Goal: Task Accomplishment & Management: Use online tool/utility

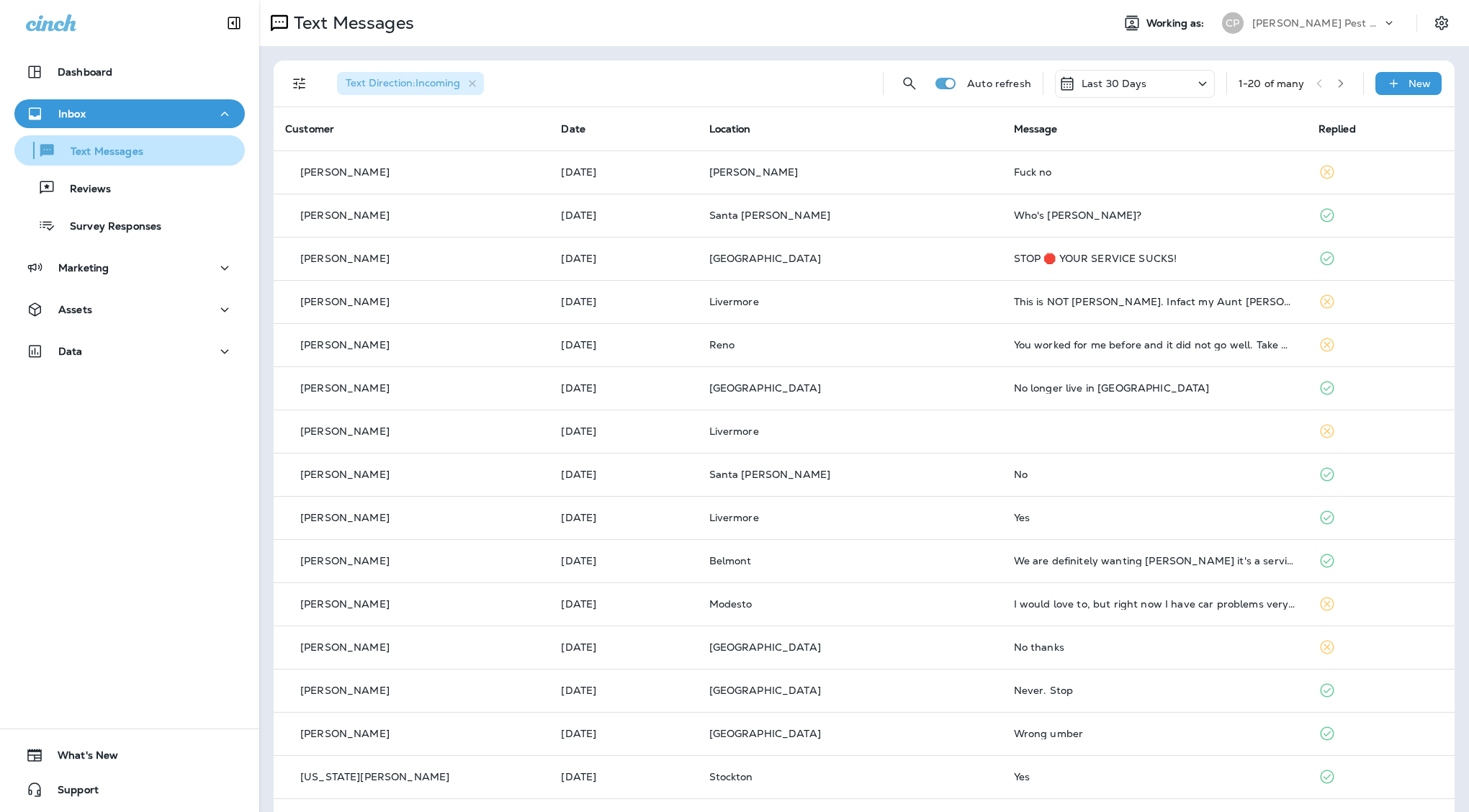
click at [95, 161] on button "Text Messages" at bounding box center [129, 150] width 230 height 30
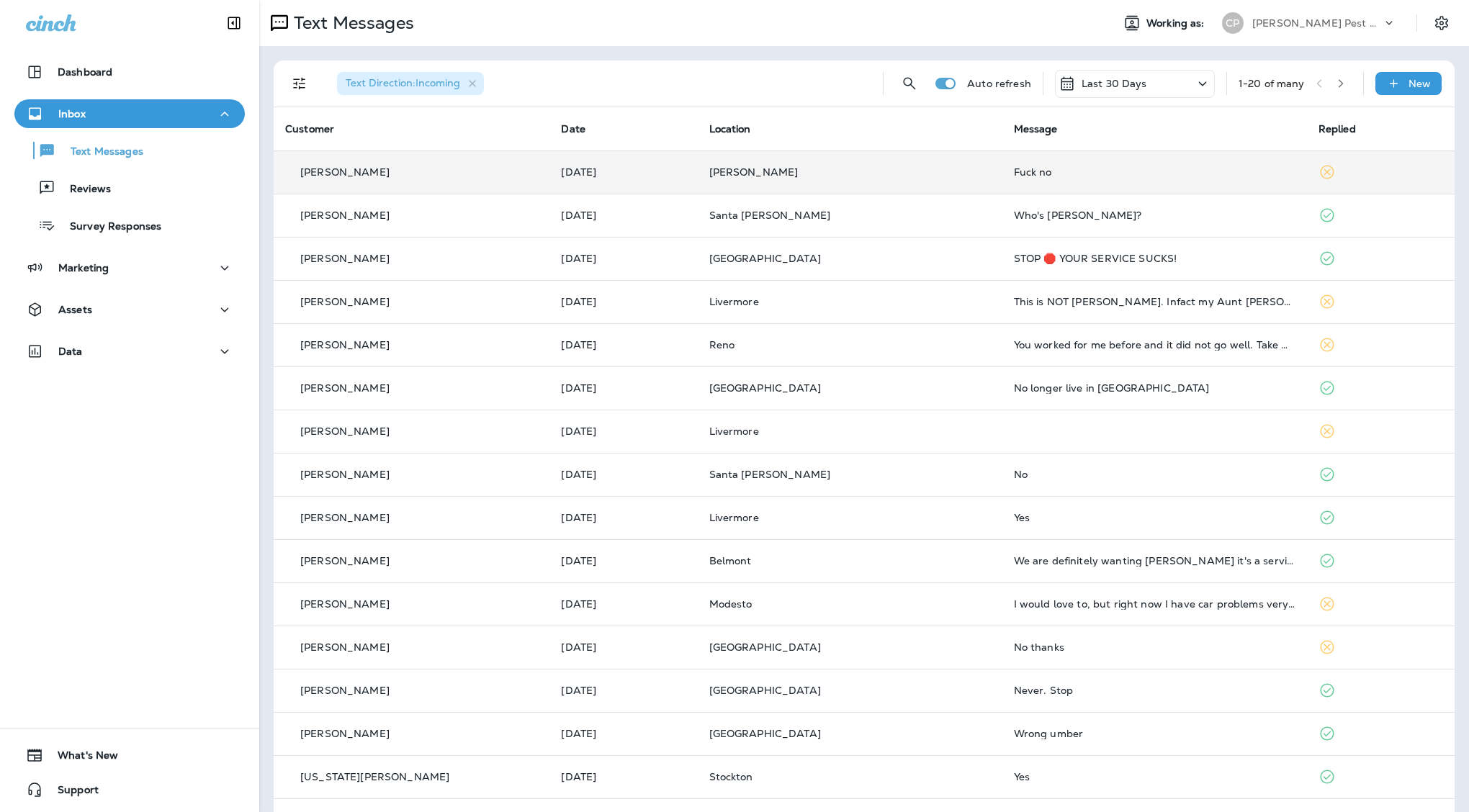
click at [1014, 166] on div "Fuck no" at bounding box center [1154, 172] width 281 height 12
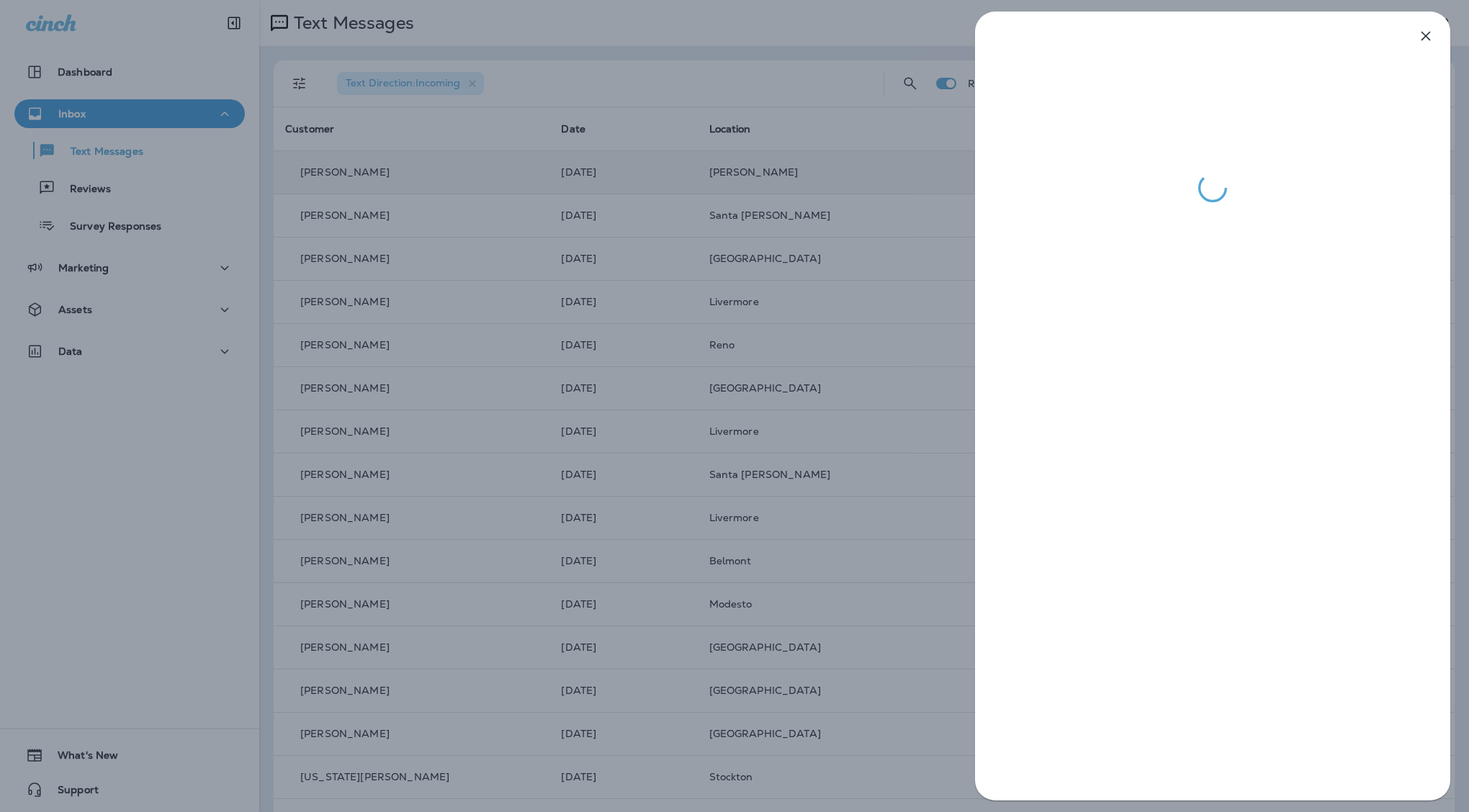
click at [1429, 35] on icon "button" at bounding box center [1424, 36] width 17 height 17
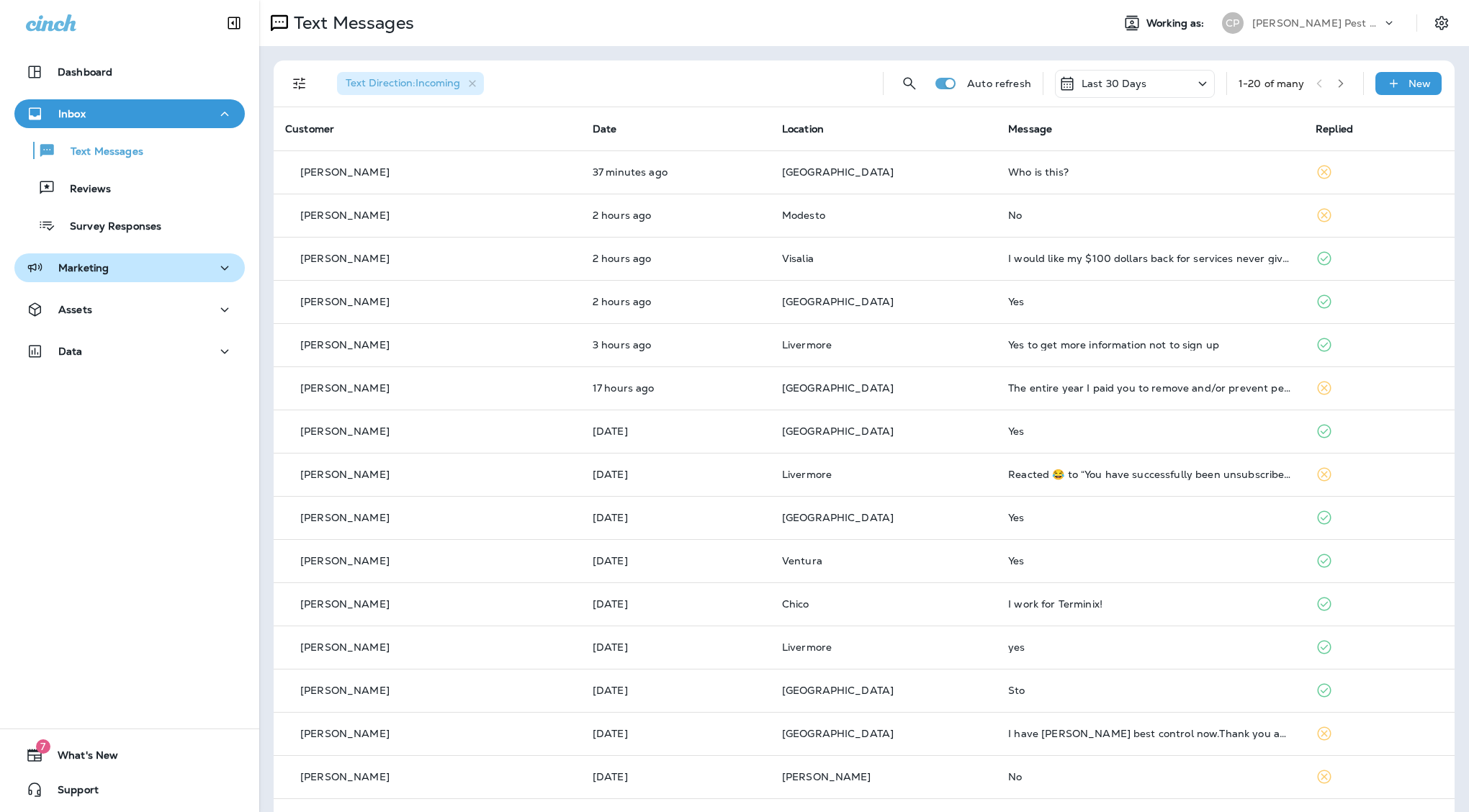
click at [129, 270] on div "Marketing" at bounding box center [129, 268] width 208 height 18
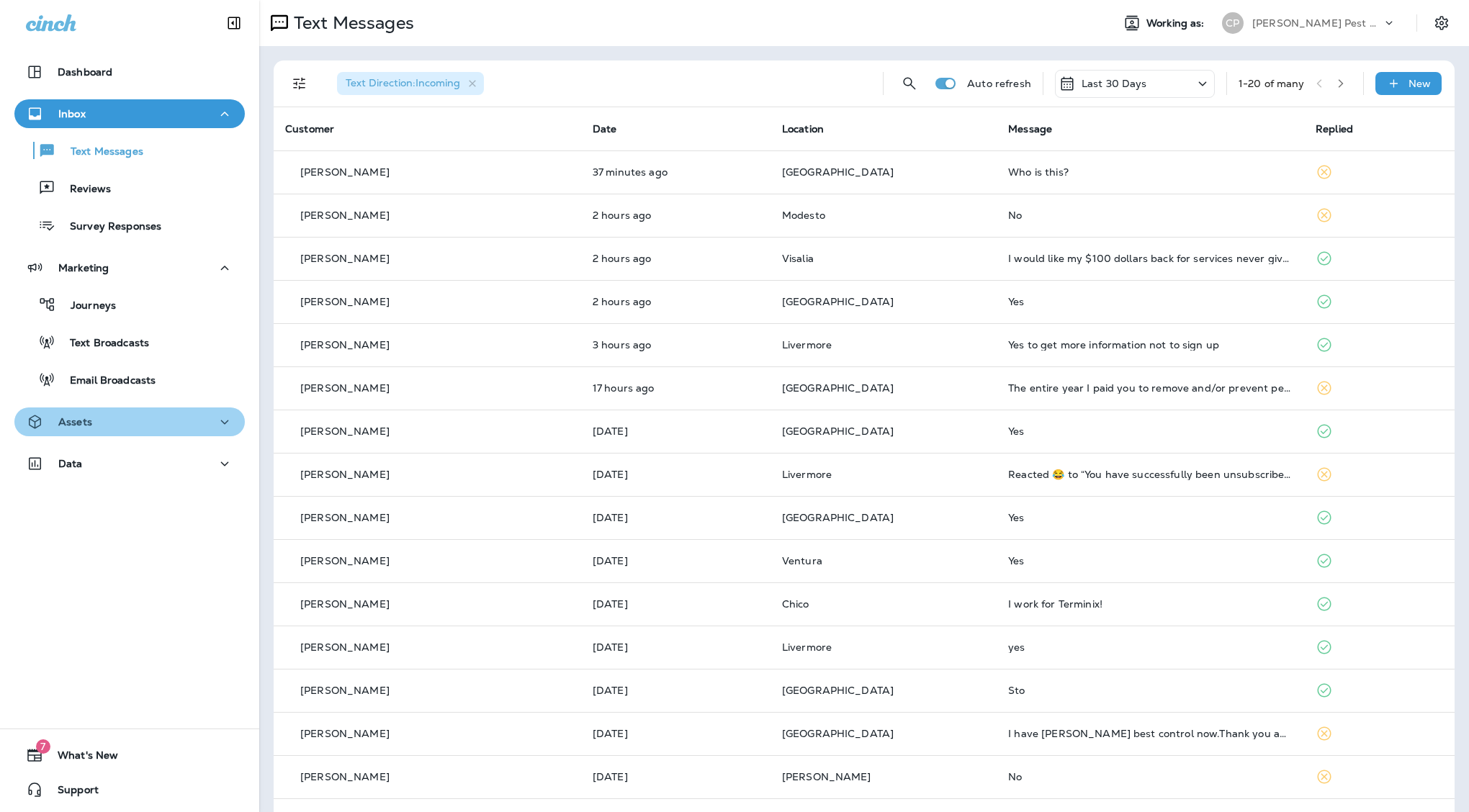
click at [108, 414] on div "Assets" at bounding box center [129, 422] width 208 height 18
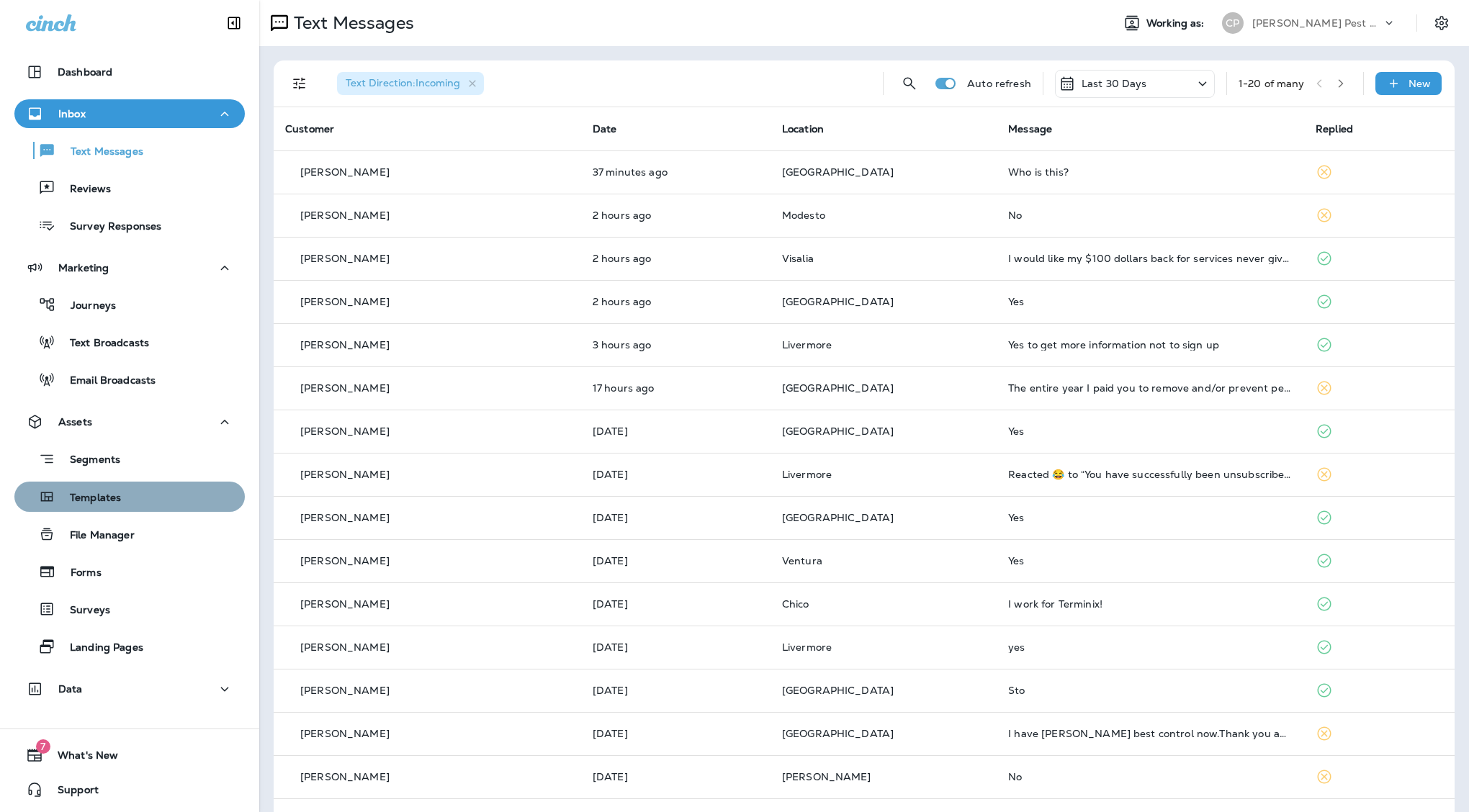
click at [100, 485] on div "Templates" at bounding box center [70, 496] width 100 height 22
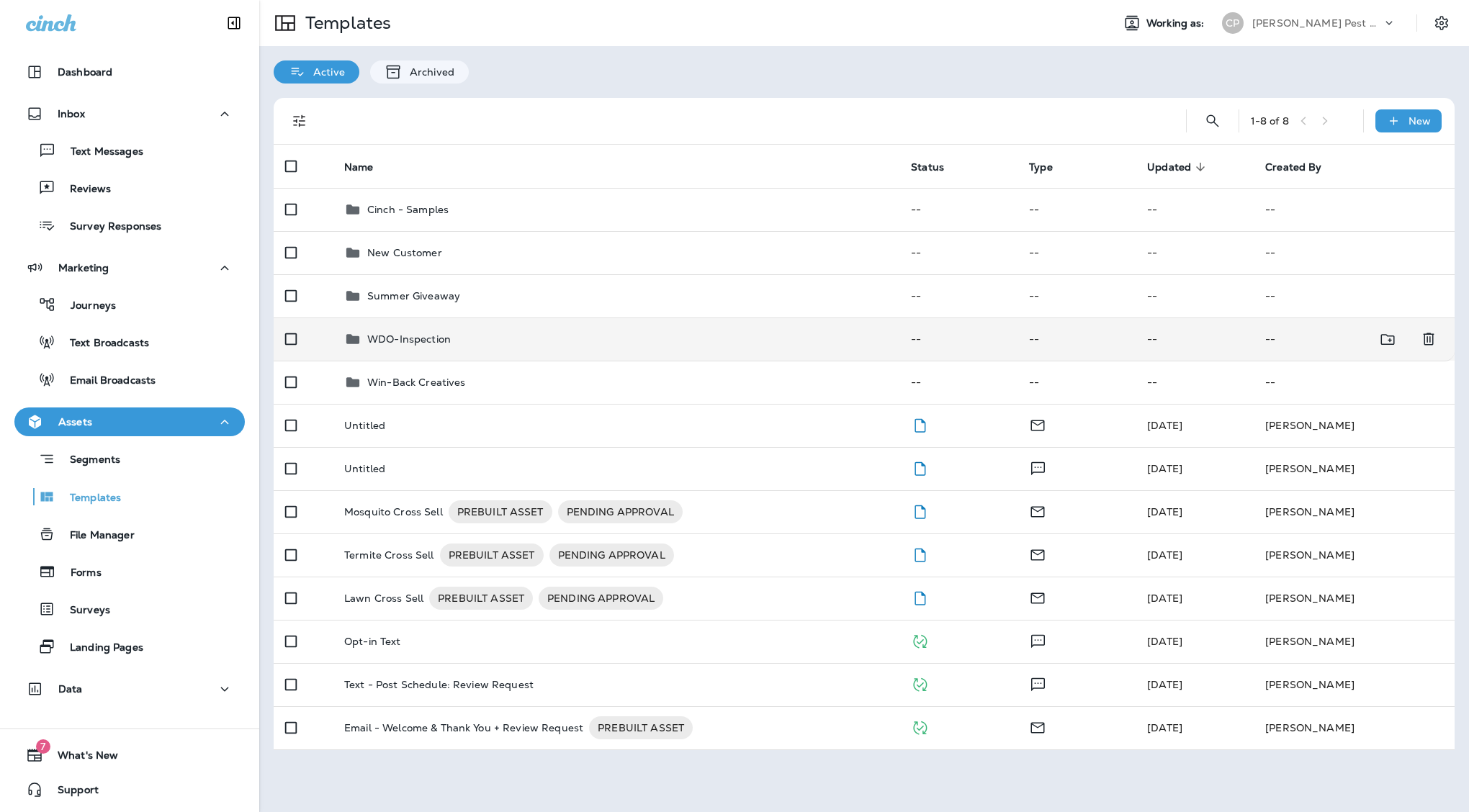
click at [408, 334] on p "WDO-Inspection" at bounding box center [409, 339] width 83 height 12
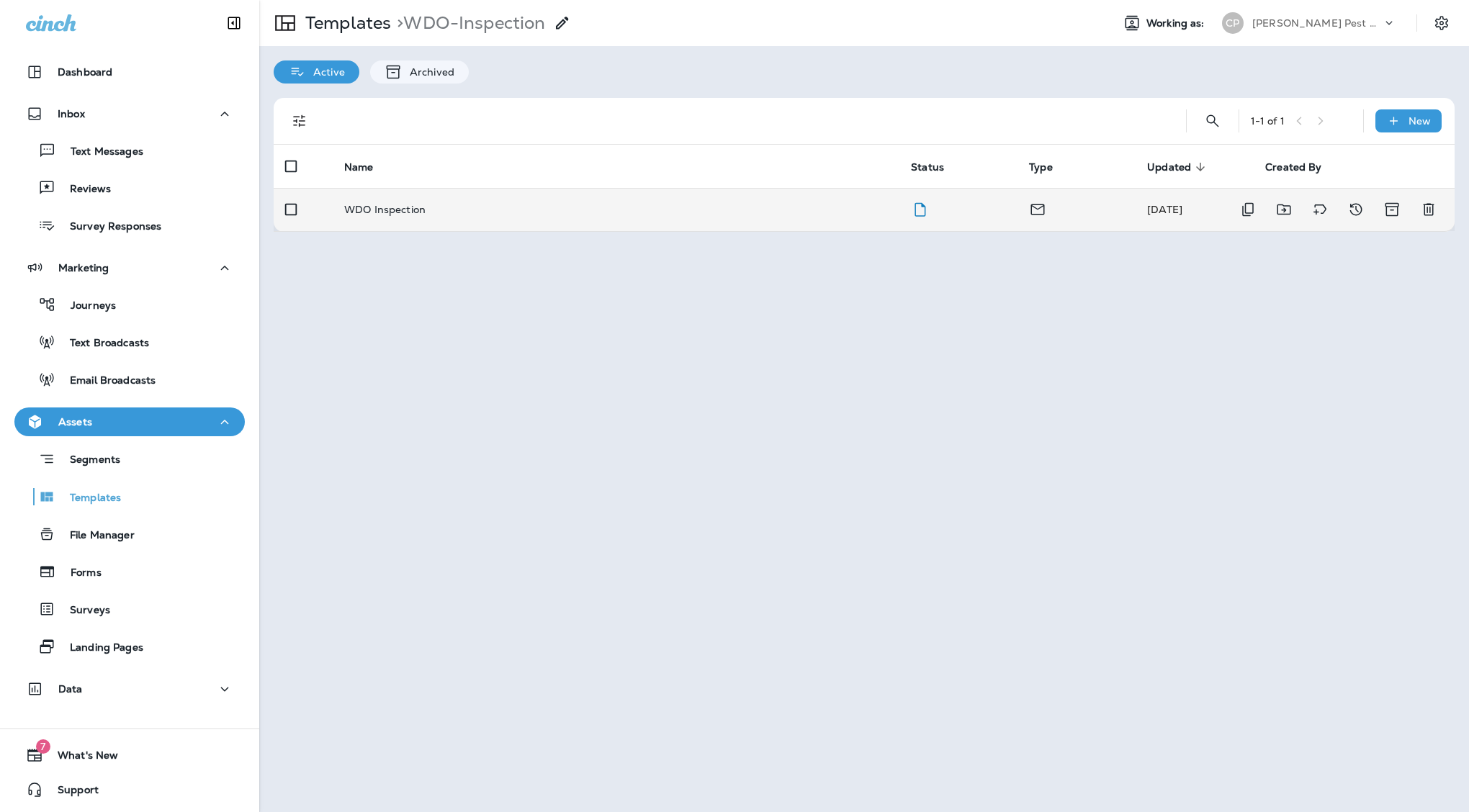
click at [394, 203] on p "WDO Inspection" at bounding box center [384, 209] width 81 height 12
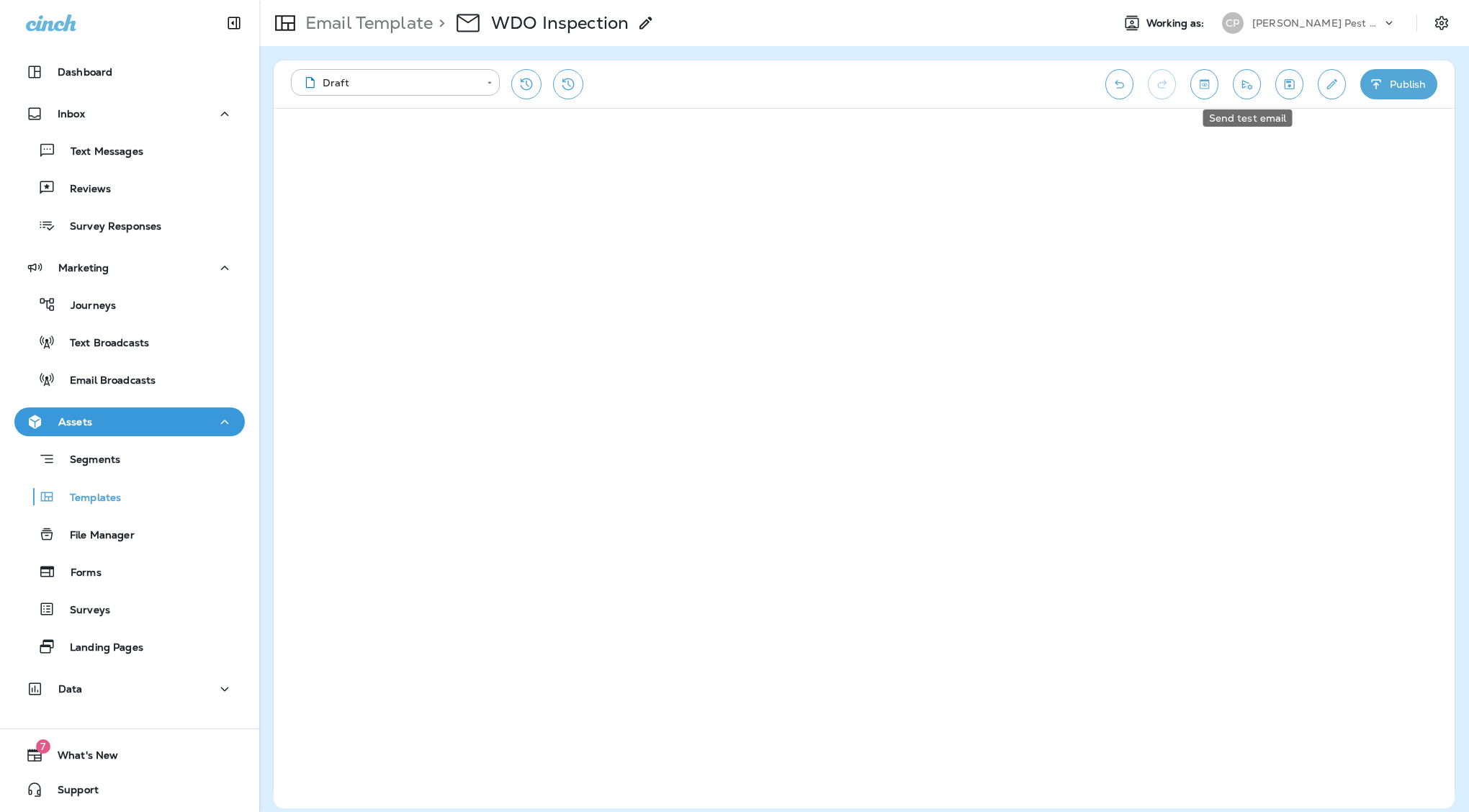
click at [1247, 85] on icon "Send test email" at bounding box center [1246, 84] width 15 height 14
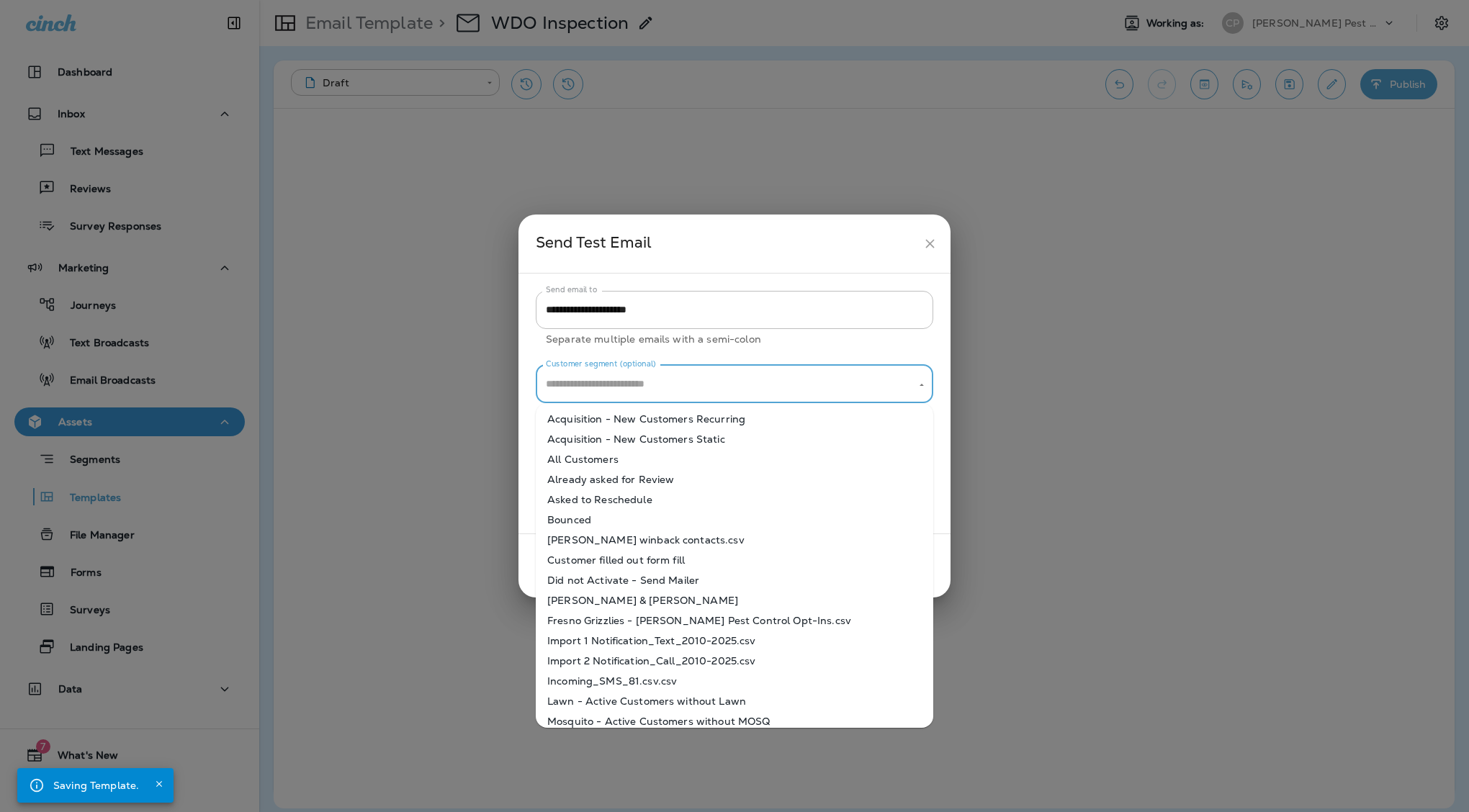
click at [689, 386] on input "Customer segment (optional)" at bounding box center [723, 383] width 363 height 25
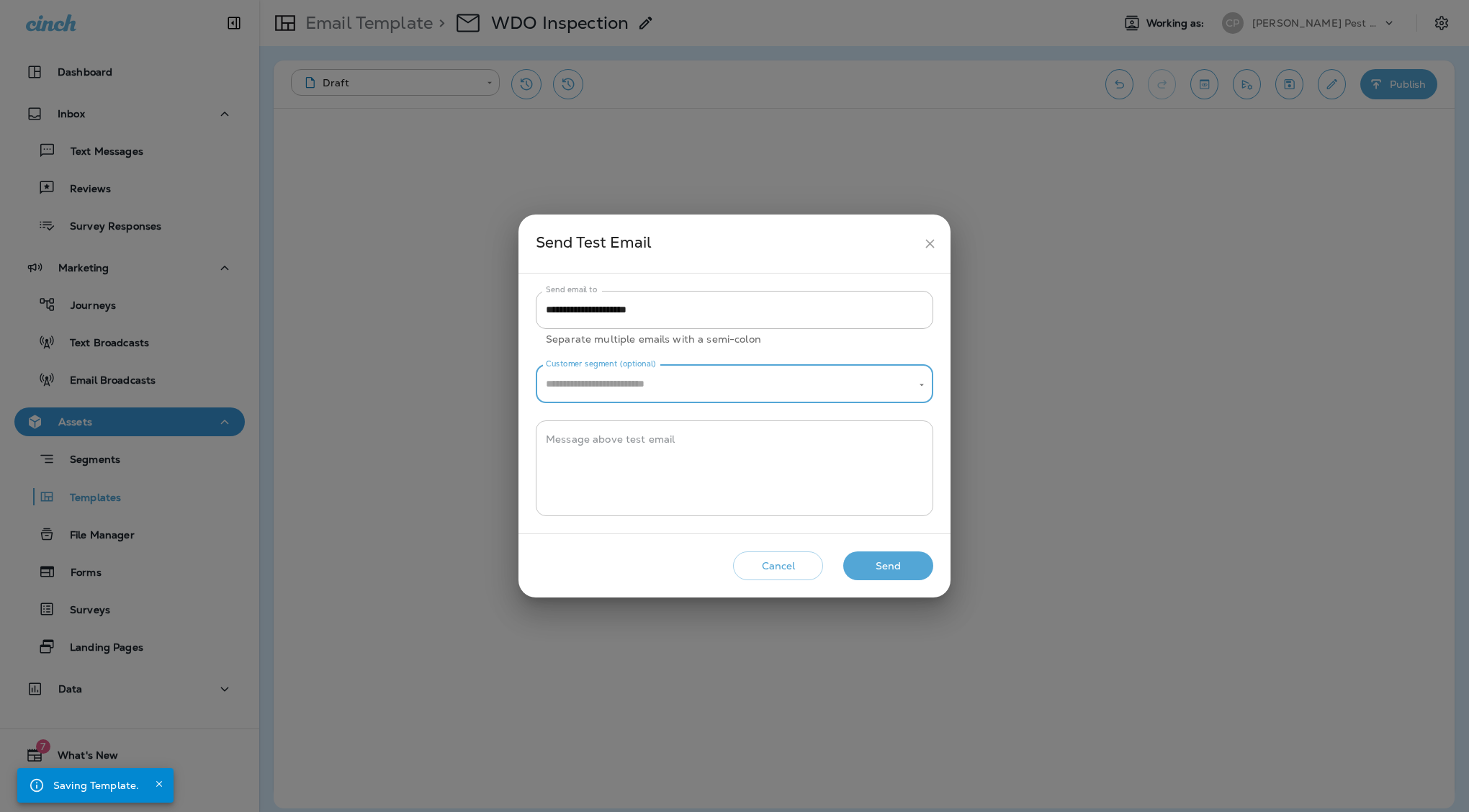
click at [600, 454] on textarea "Message above test email" at bounding box center [734, 468] width 377 height 71
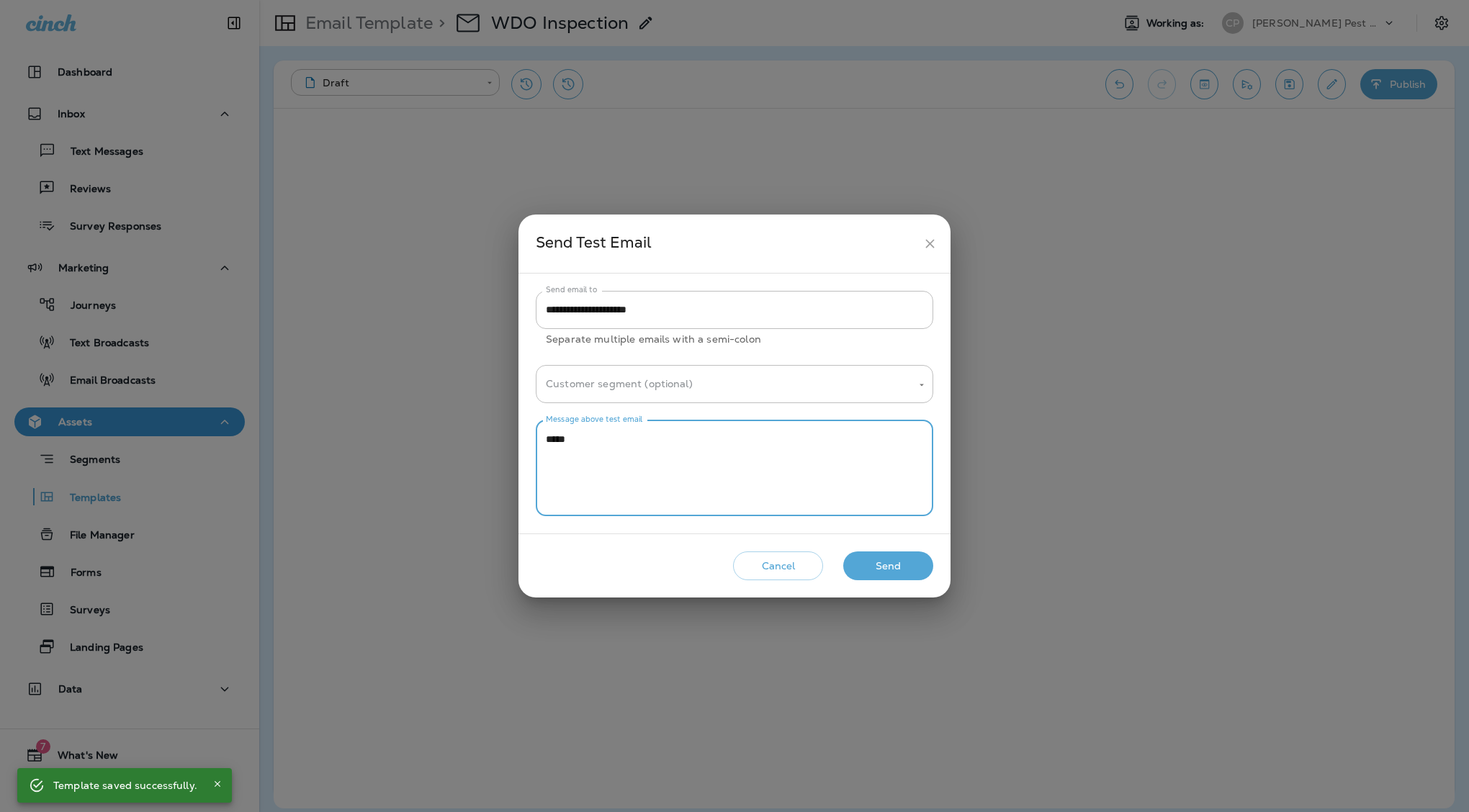
type textarea "****"
click at [877, 567] on button "Send" at bounding box center [888, 566] width 90 height 30
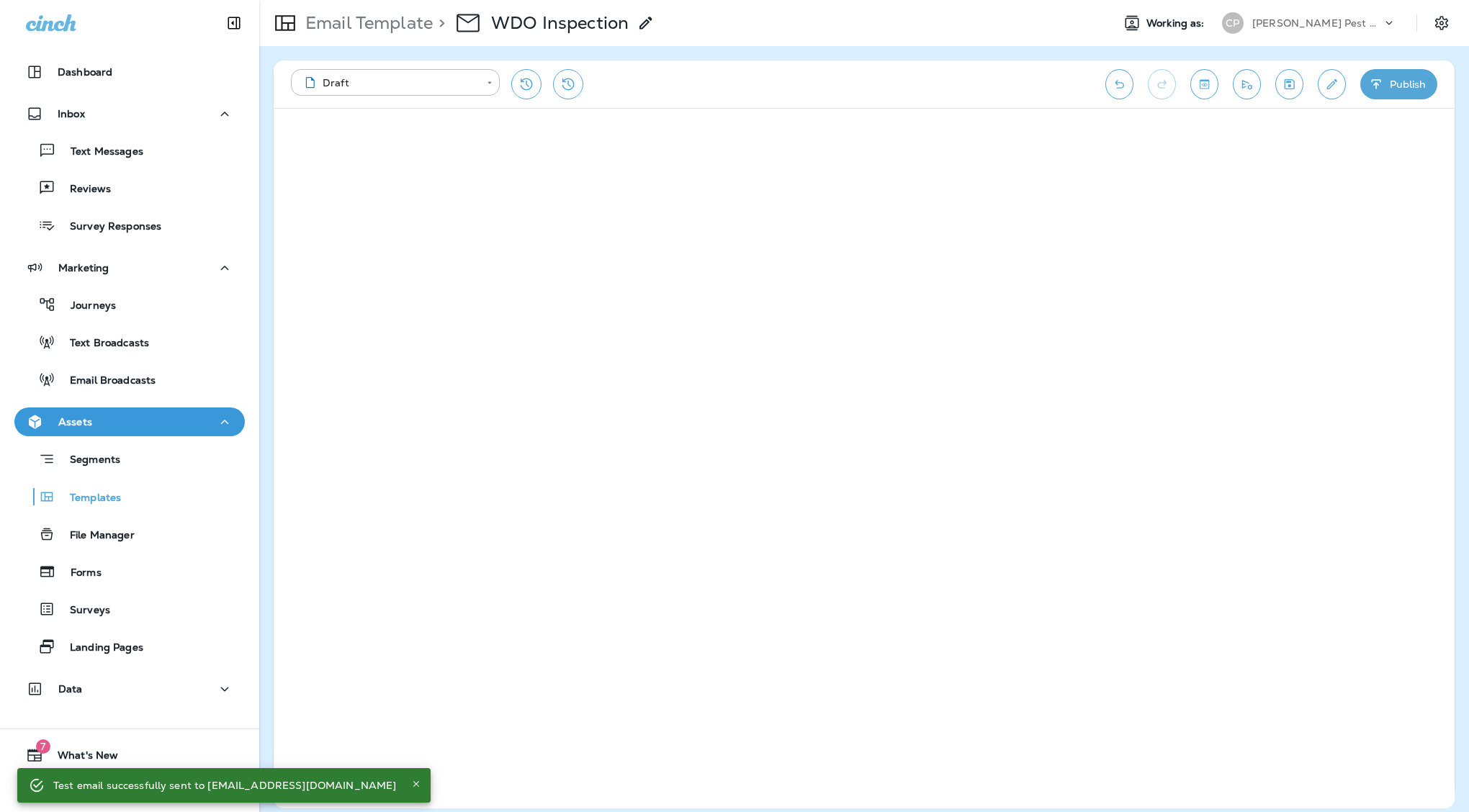
click at [1249, 94] on button "Send test email" at bounding box center [1247, 84] width 28 height 30
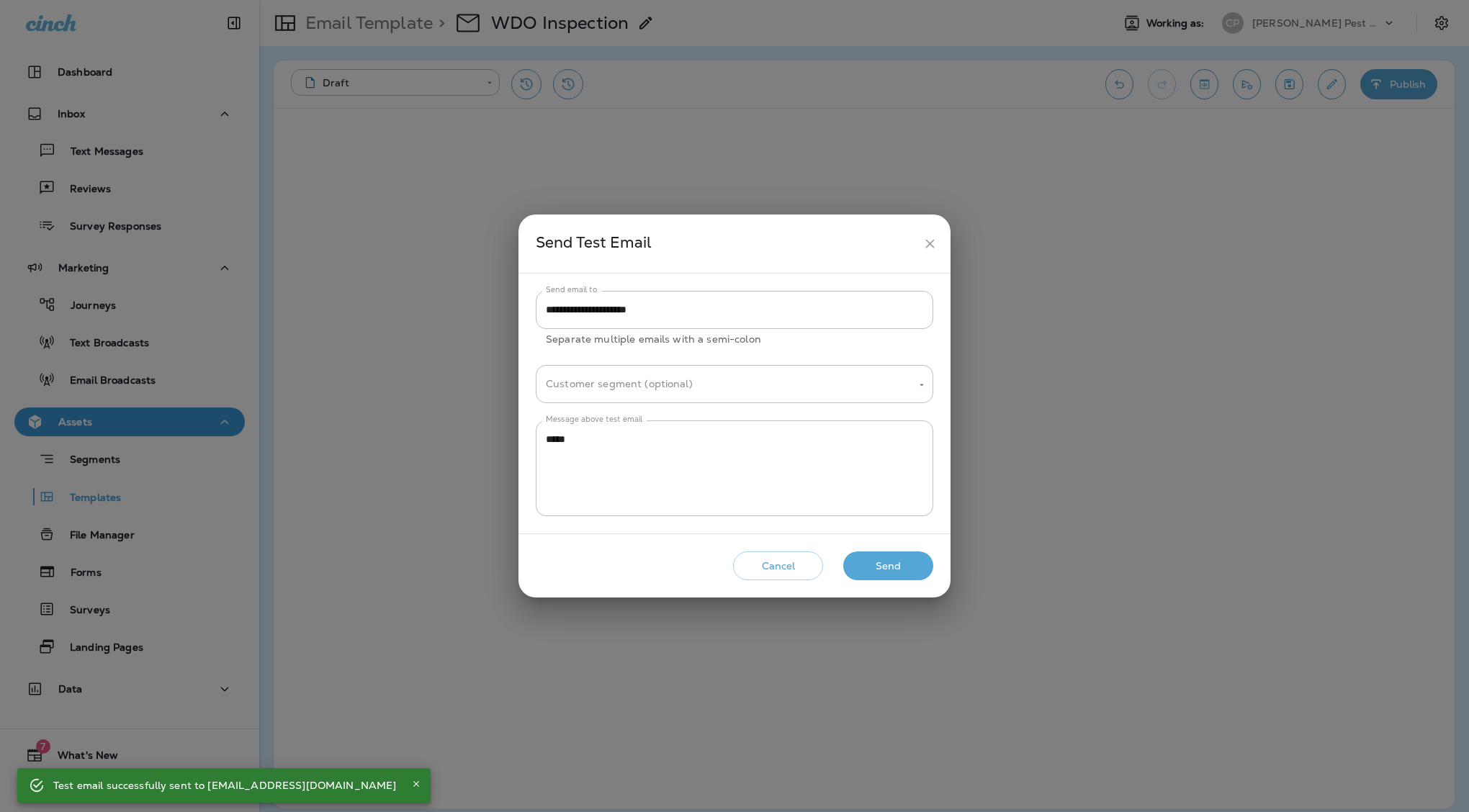
click at [875, 564] on button "Send" at bounding box center [888, 566] width 90 height 30
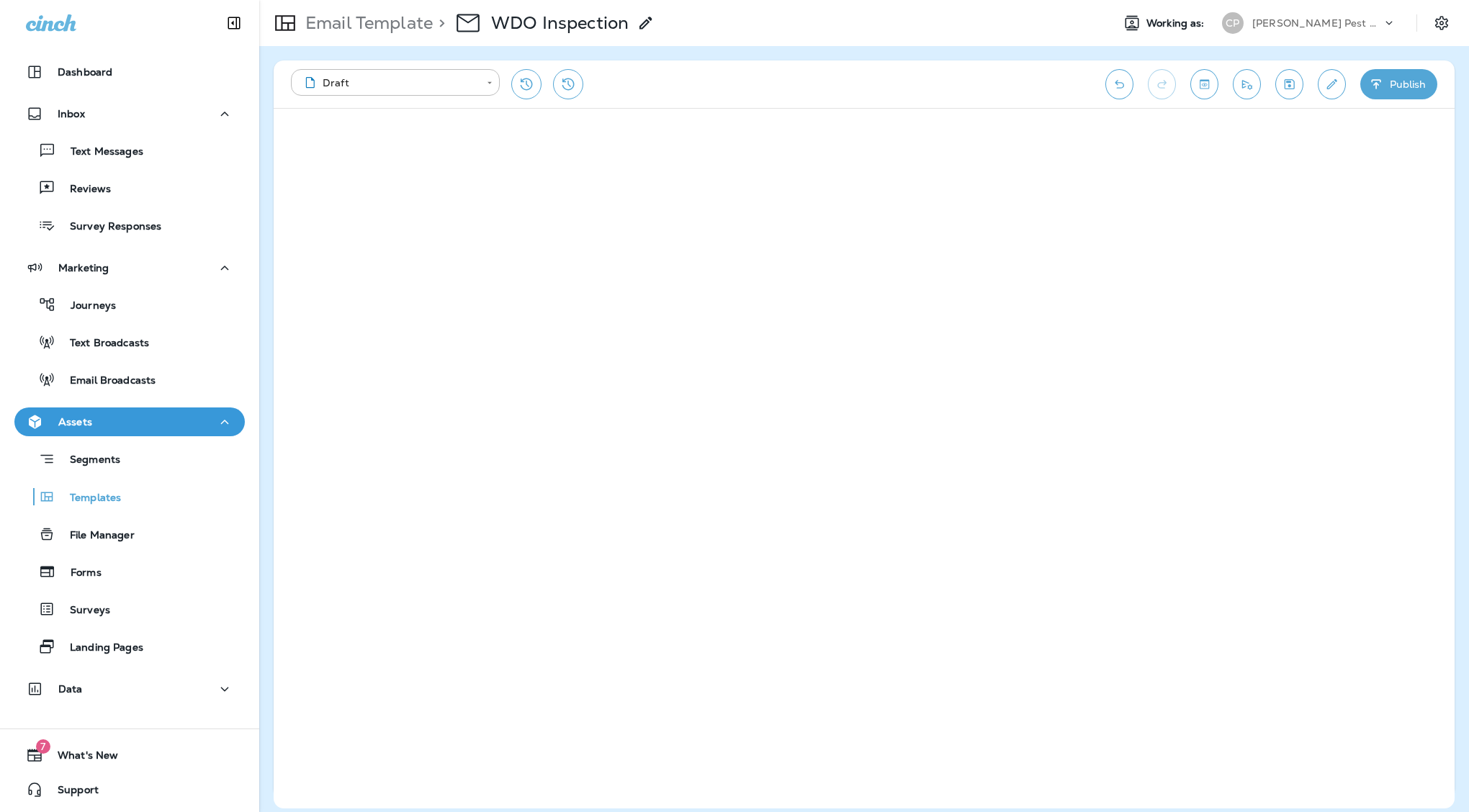
click at [1252, 90] on icon "Send test email" at bounding box center [1246, 84] width 15 height 14
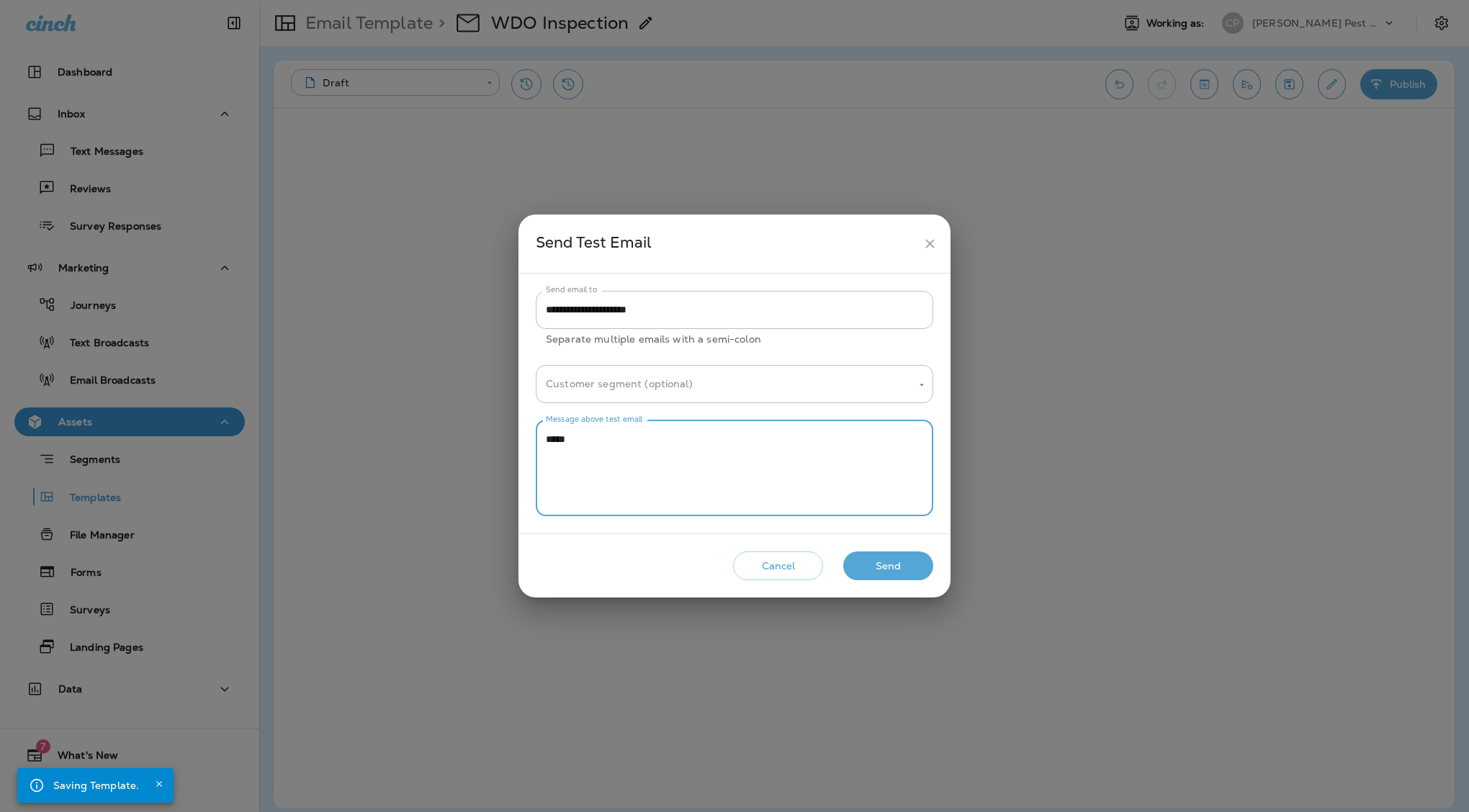
click at [727, 470] on textarea "****" at bounding box center [734, 468] width 377 height 71
click at [882, 565] on button "Send" at bounding box center [888, 566] width 90 height 30
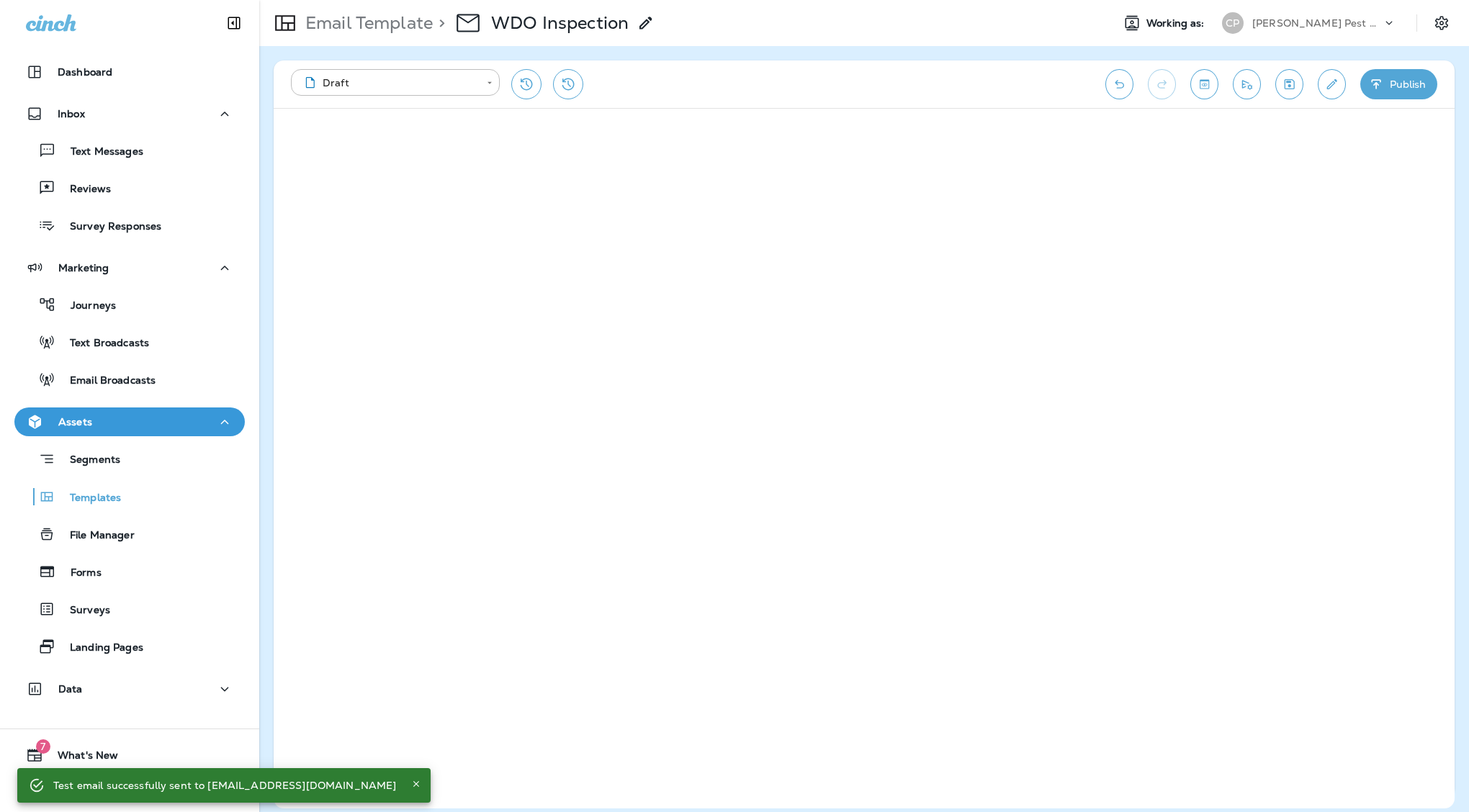
click at [411, 784] on icon "Close" at bounding box center [416, 783] width 10 height 10
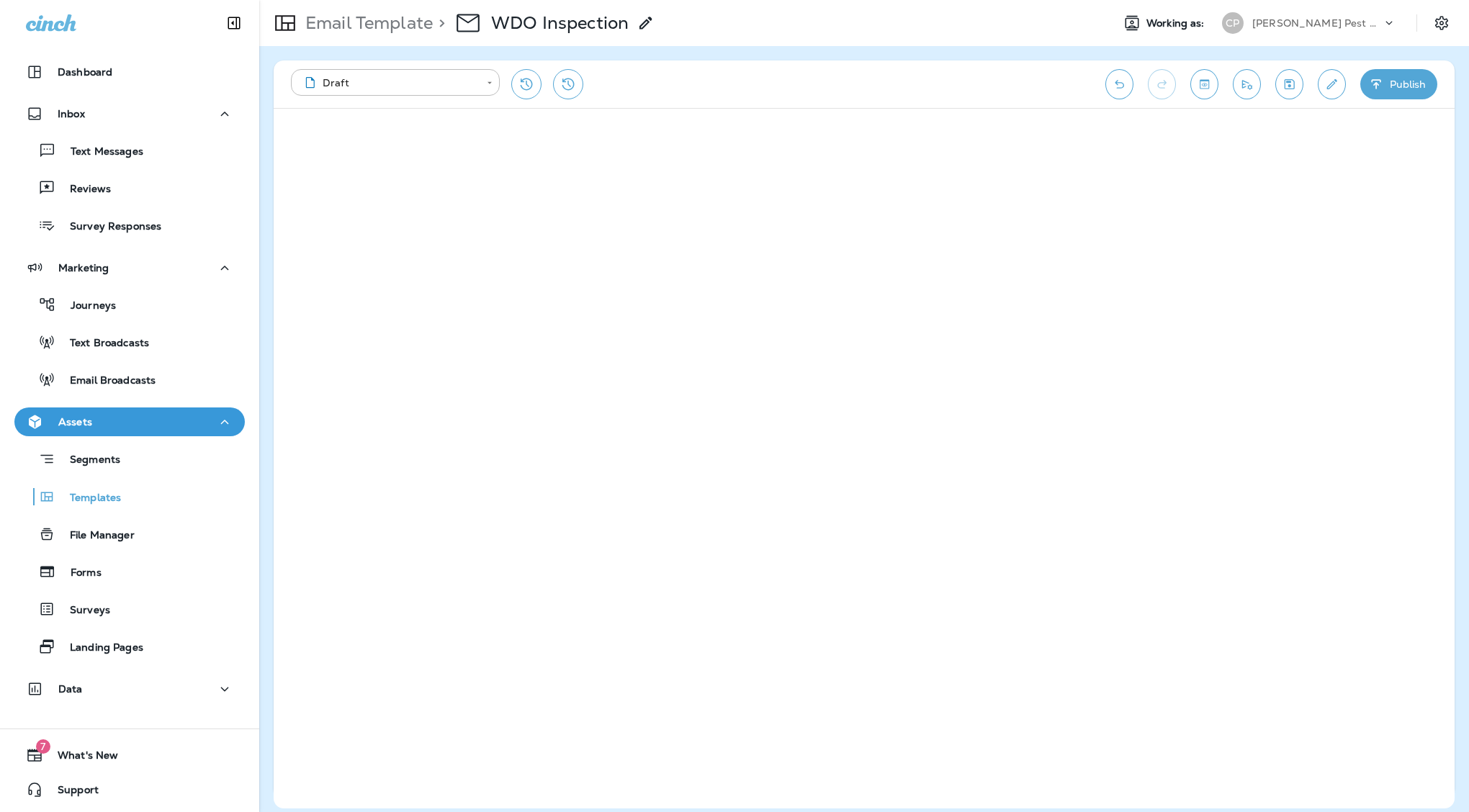
click at [1248, 82] on icon "Send test email" at bounding box center [1246, 84] width 15 height 14
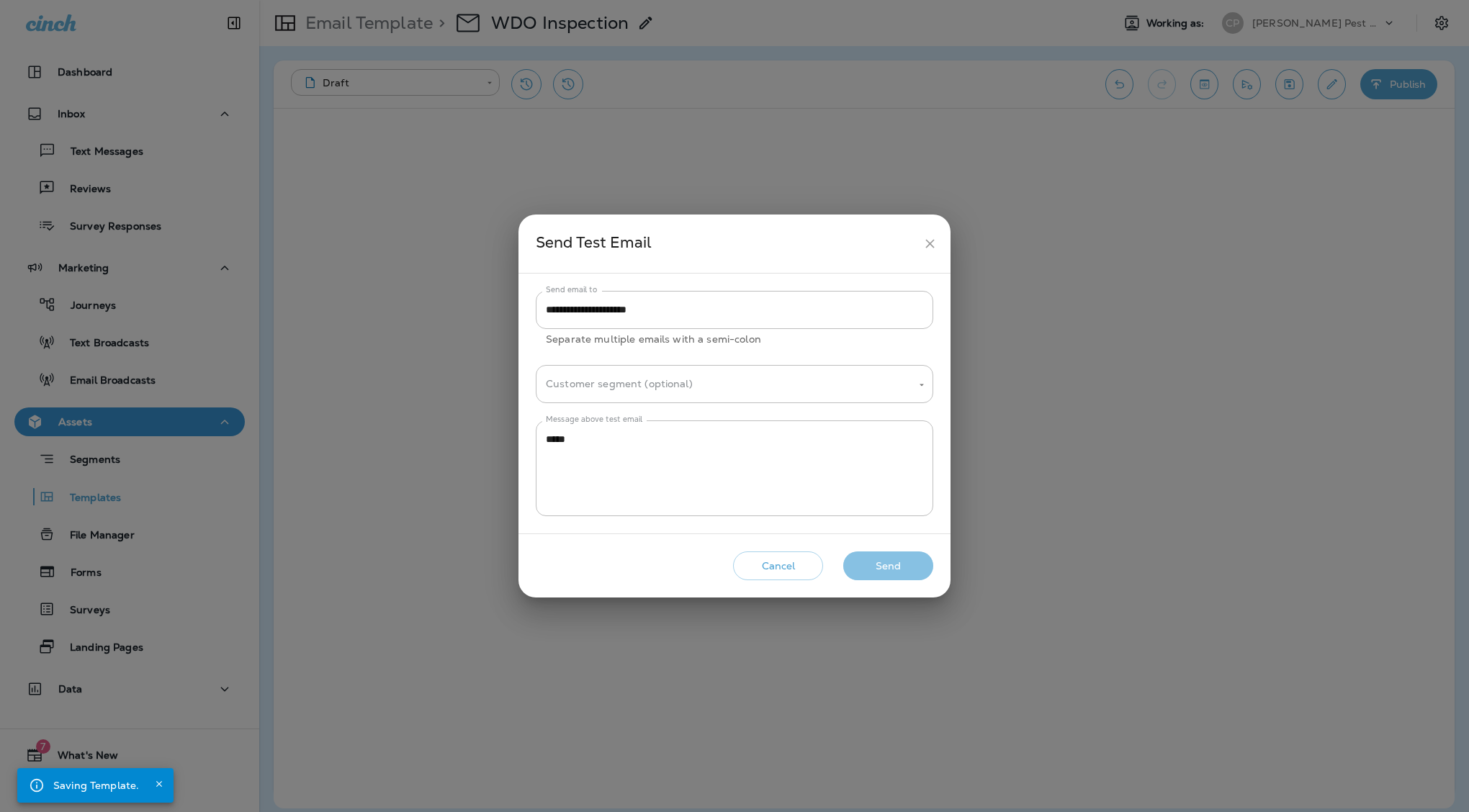
click at [883, 572] on button "Send" at bounding box center [888, 566] width 90 height 30
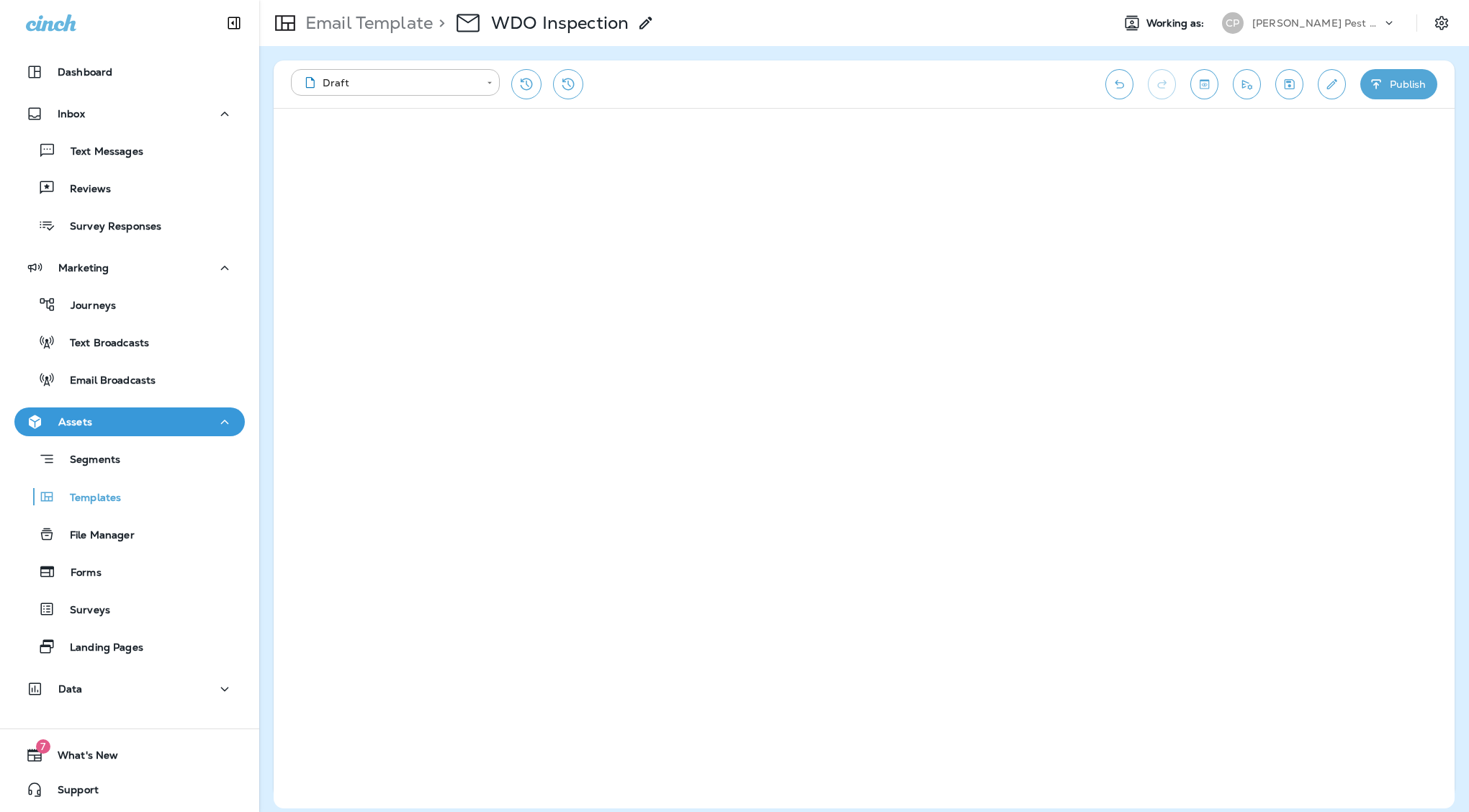
click at [1249, 85] on icon "Send test email" at bounding box center [1247, 83] width 10 height 9
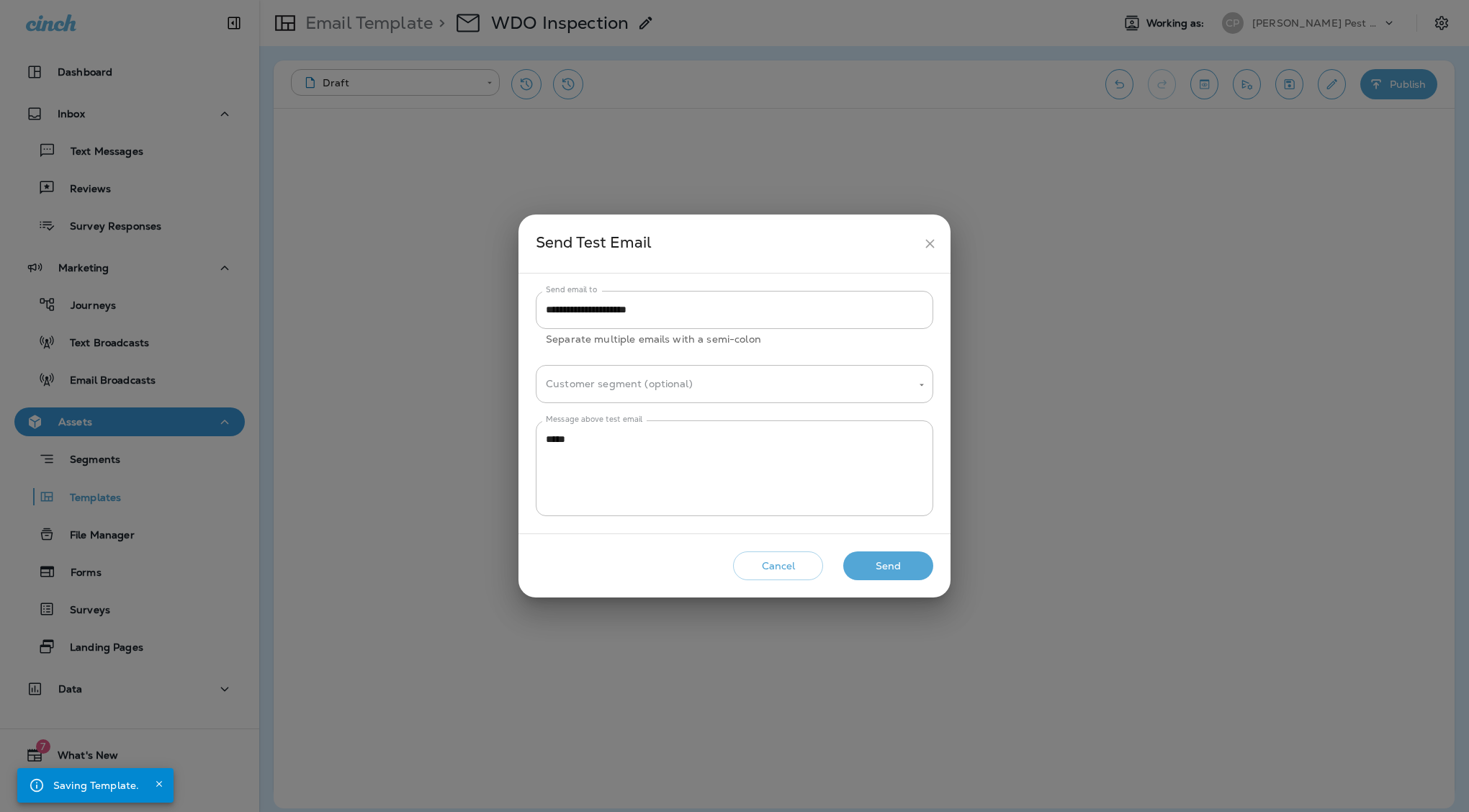
click at [867, 564] on button "Send" at bounding box center [888, 566] width 90 height 30
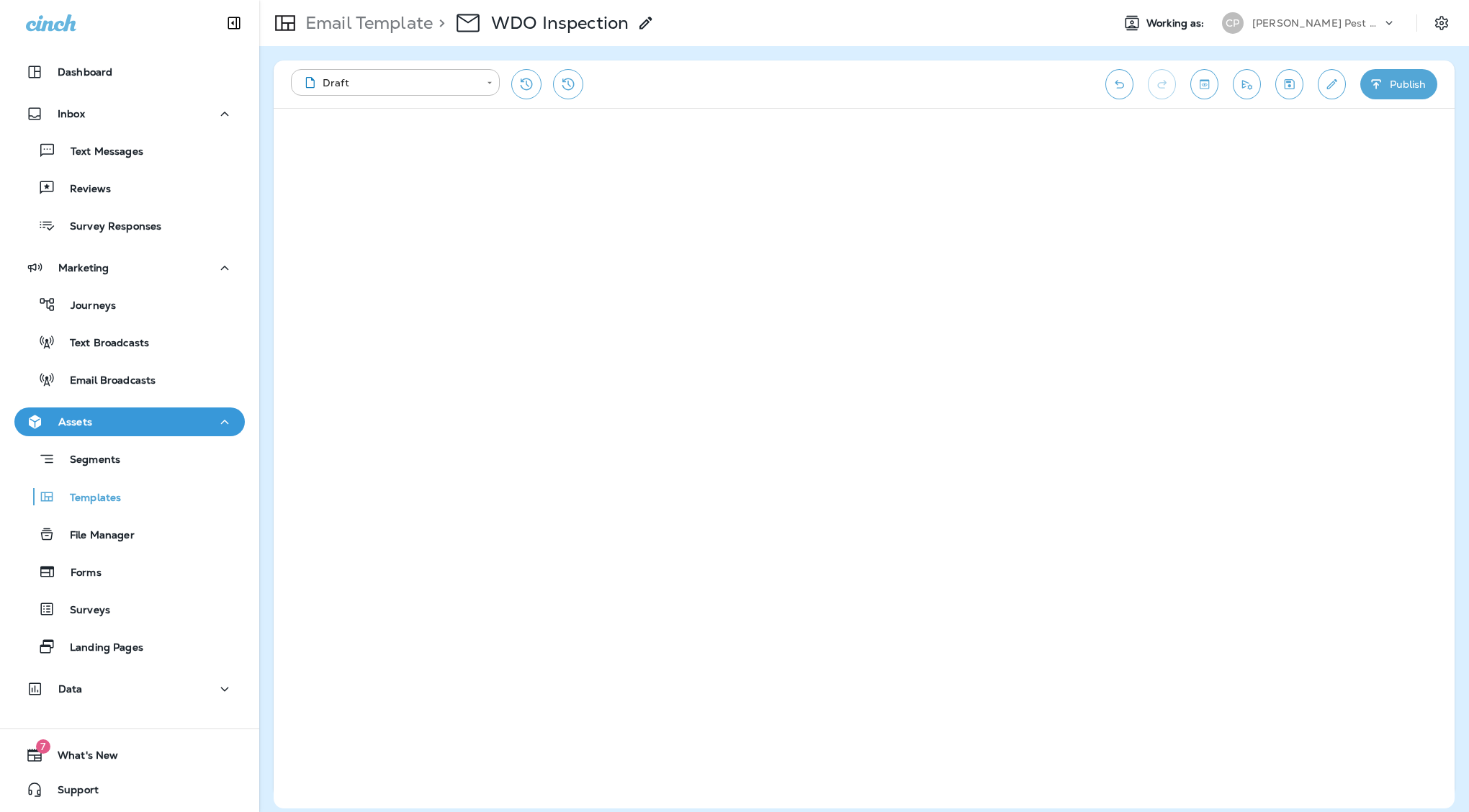
click at [1249, 86] on icon "Send test email" at bounding box center [1247, 83] width 10 height 9
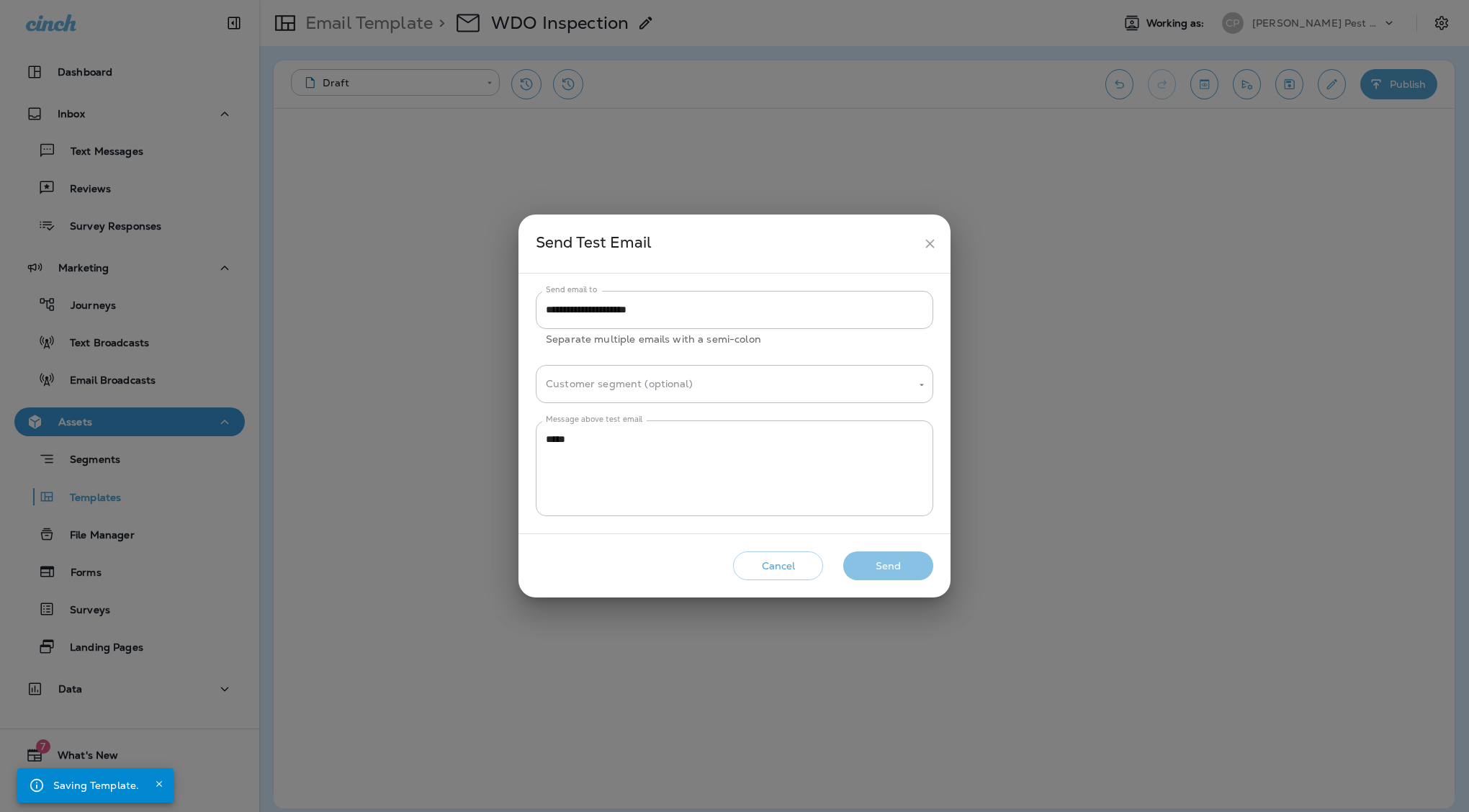
click at [887, 566] on button "Send" at bounding box center [888, 566] width 90 height 30
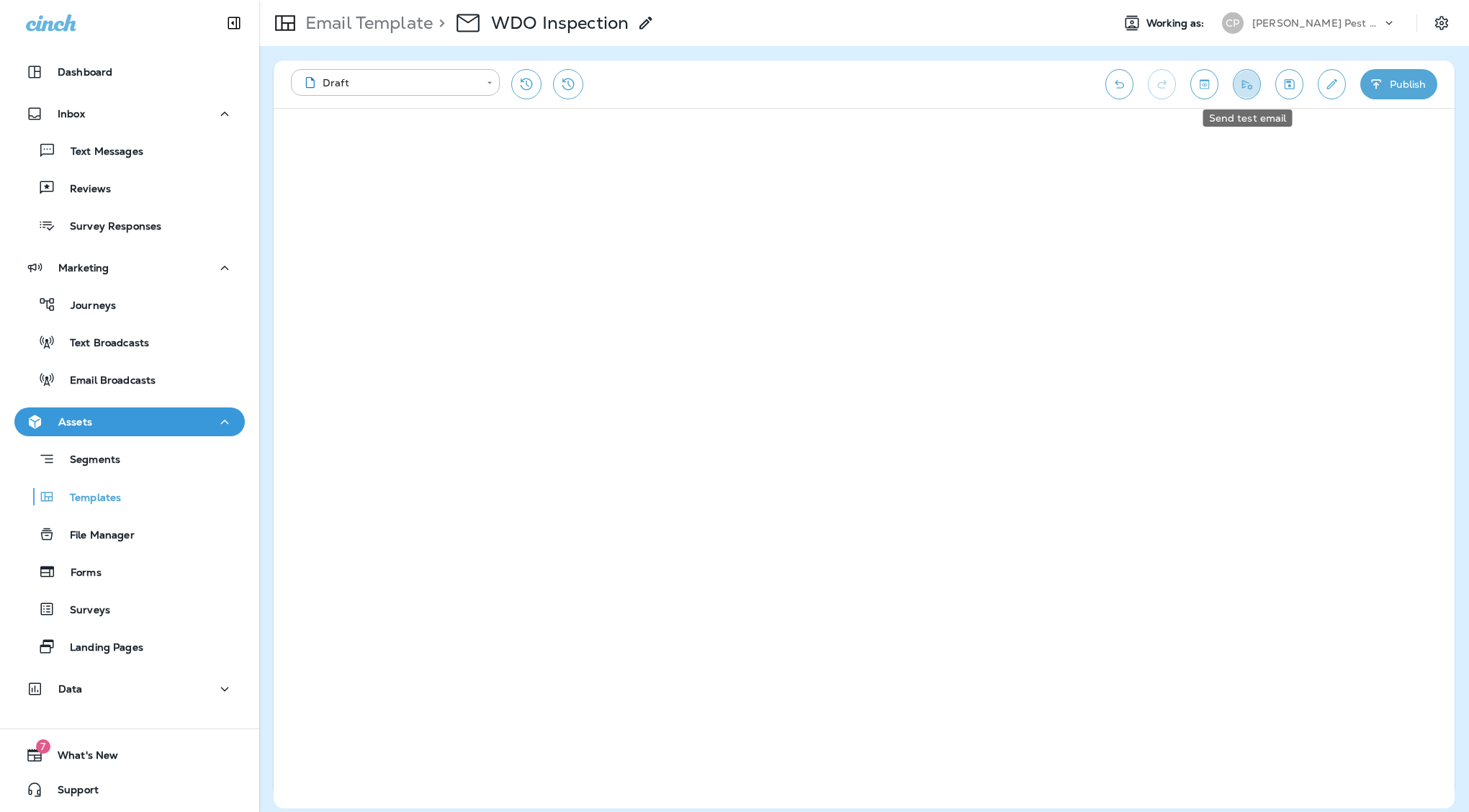
click at [1251, 93] on button "Send test email" at bounding box center [1247, 84] width 28 height 30
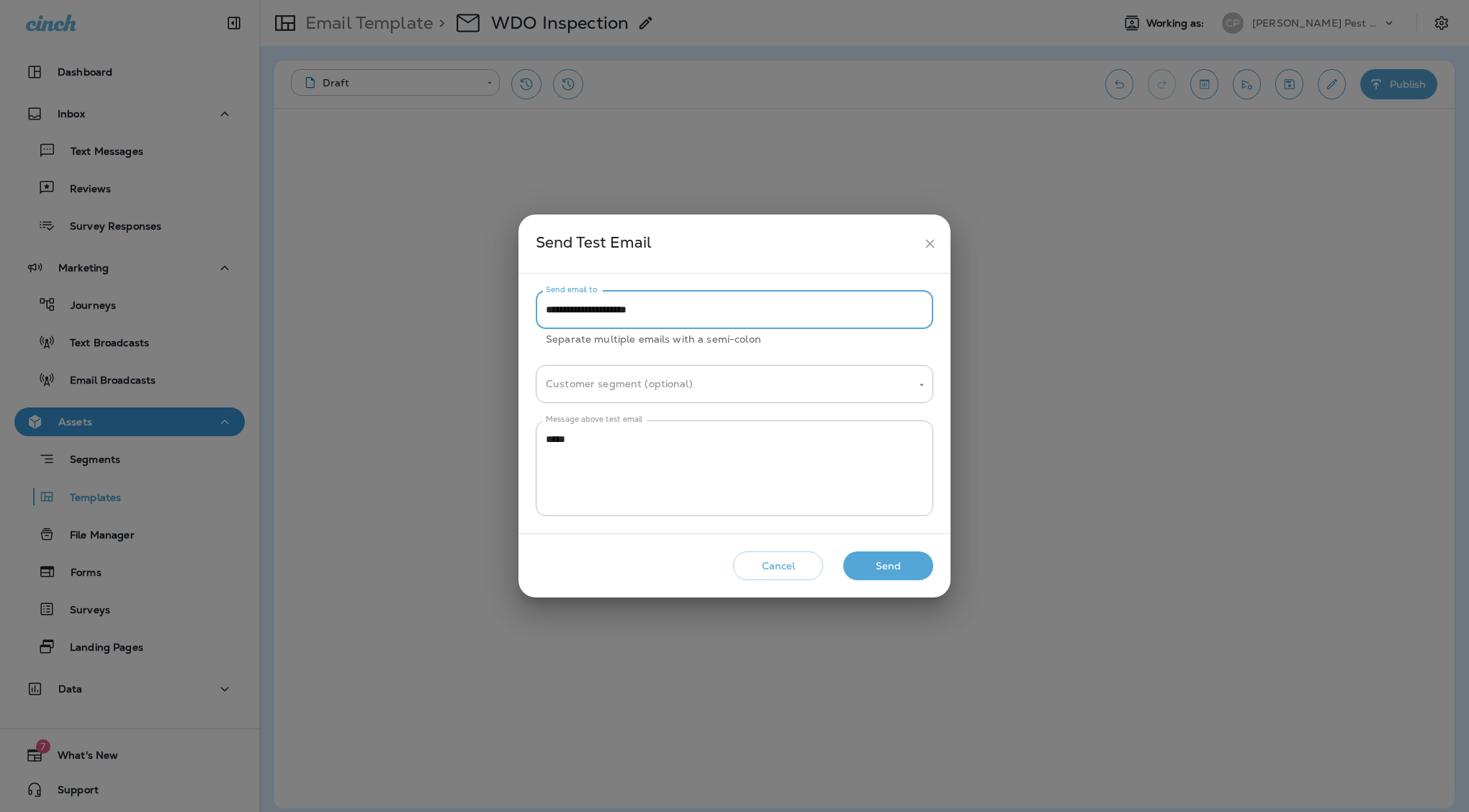
drag, startPoint x: 697, startPoint y: 308, endPoint x: 495, endPoint y: 305, distance: 202.0
type input "*"
click at [925, 308] on input "Send email to" at bounding box center [734, 310] width 397 height 38
click at [916, 310] on input "Send email to" at bounding box center [734, 310] width 397 height 38
click at [872, 302] on input "Send email to" at bounding box center [734, 310] width 397 height 38
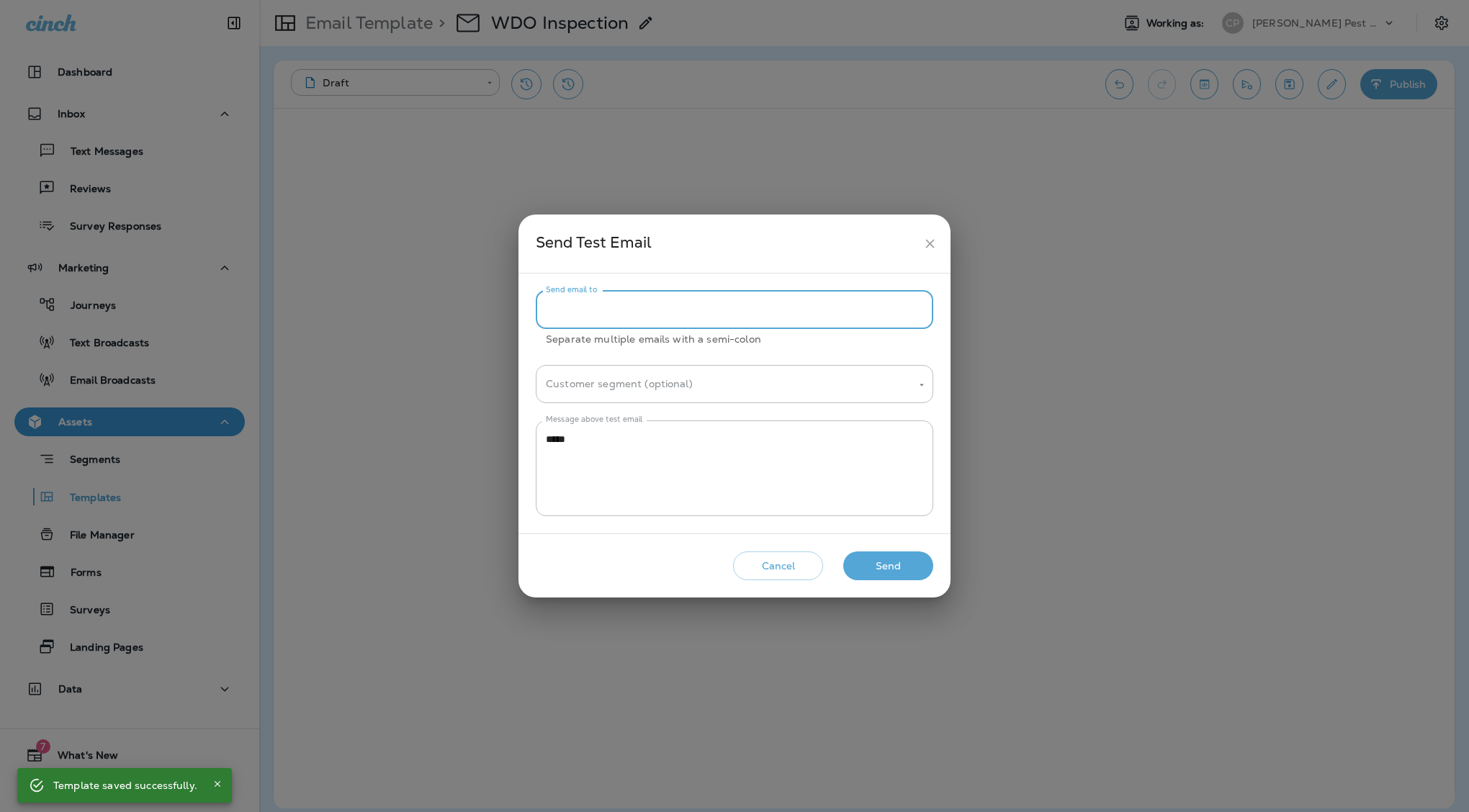
click at [872, 302] on input "Send email to" at bounding box center [734, 310] width 397 height 38
click at [873, 350] on div "Send email to Send email to Separate multiple emails with a semi-colon Customer…" at bounding box center [734, 403] width 397 height 225
click at [894, 385] on input "Customer segment (optional)" at bounding box center [723, 383] width 363 height 25
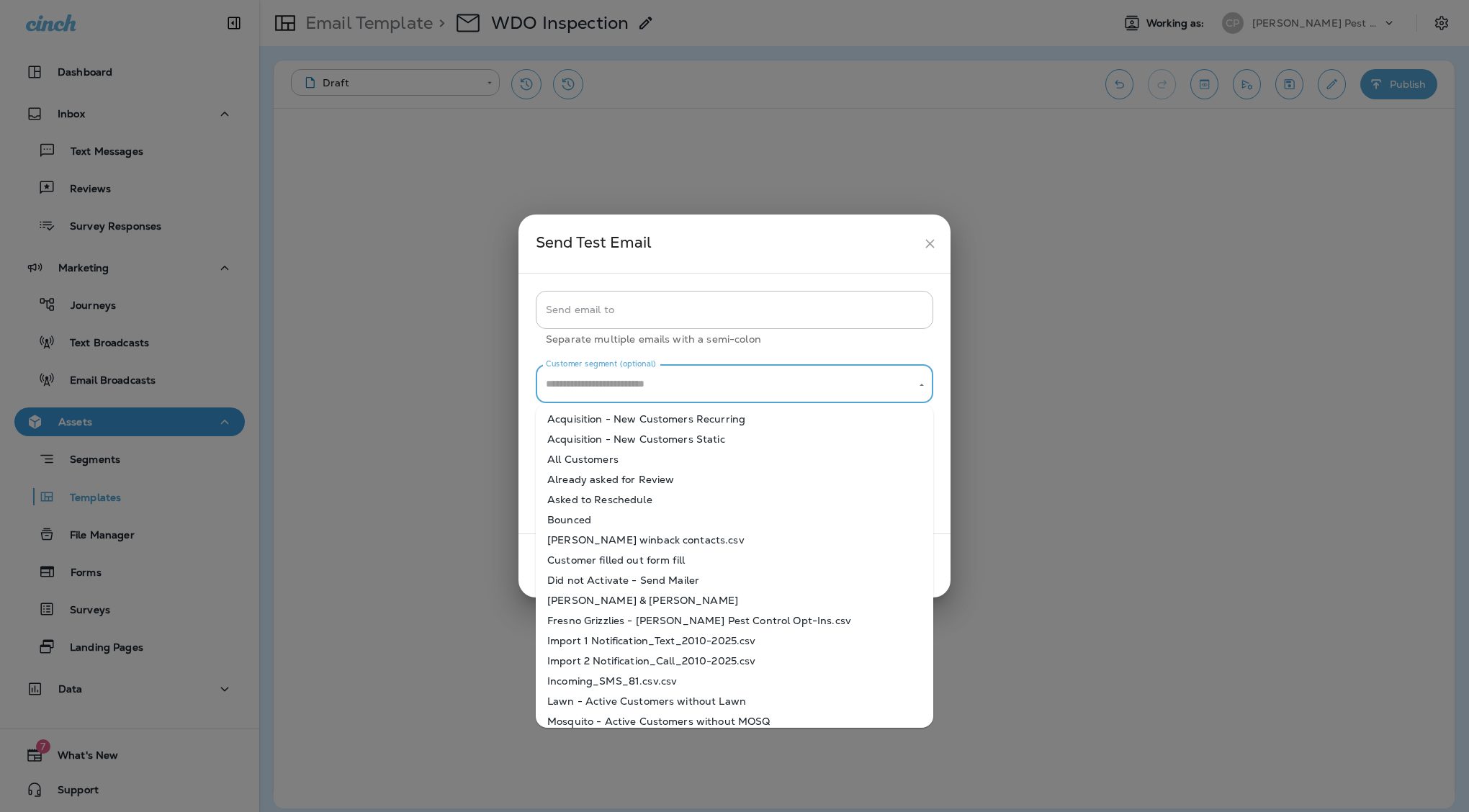
click at [684, 600] on li "[PERSON_NAME] & [PERSON_NAME]" at bounding box center [734, 600] width 397 height 20
type input "**********"
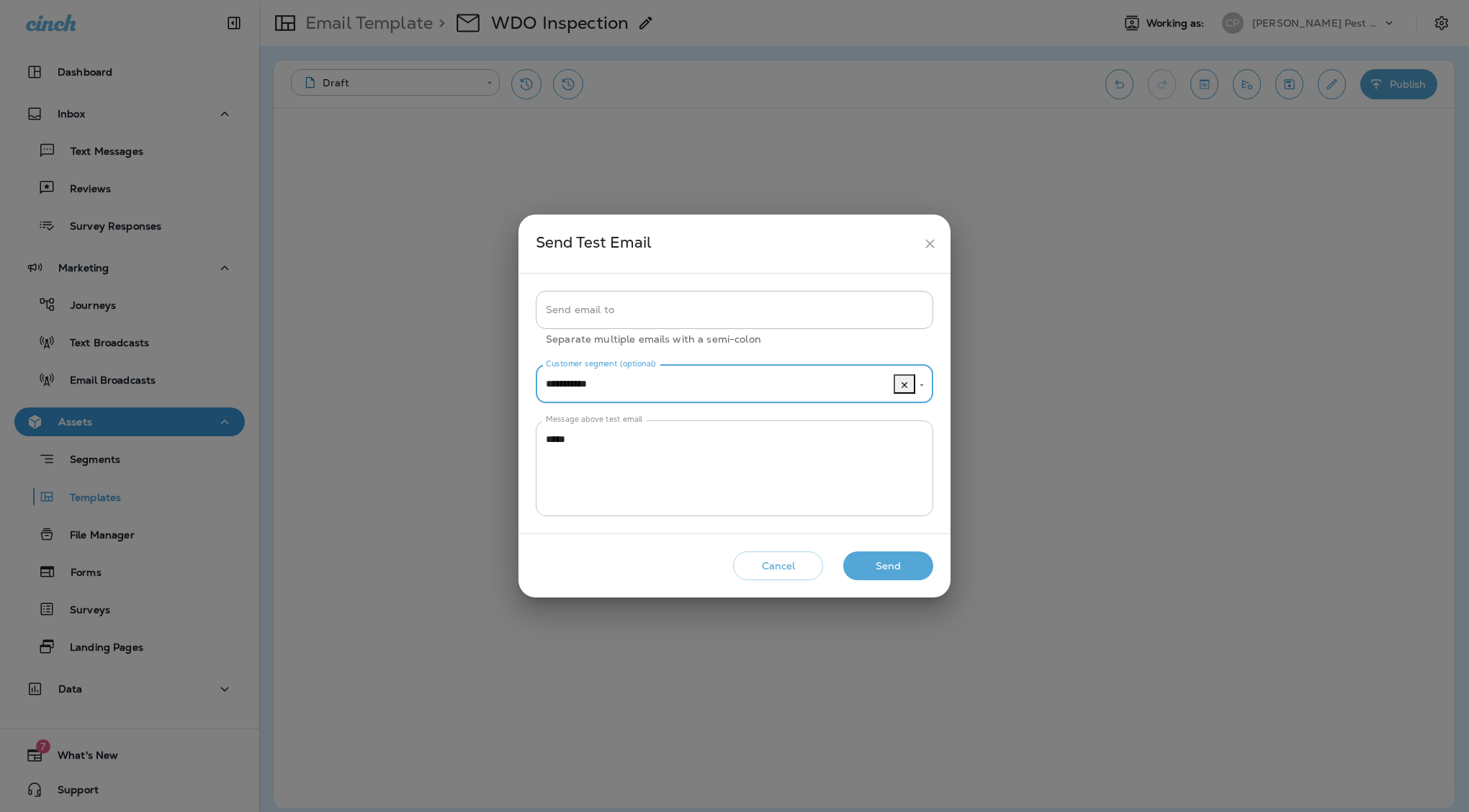
click at [721, 451] on textarea "****" at bounding box center [734, 468] width 377 height 71
drag, startPoint x: 721, startPoint y: 451, endPoint x: 547, endPoint y: 442, distance: 174.2
click at [546, 443] on textarea "****" at bounding box center [734, 468] width 377 height 71
type textarea "**********"
click at [886, 567] on button "Send" at bounding box center [888, 566] width 90 height 30
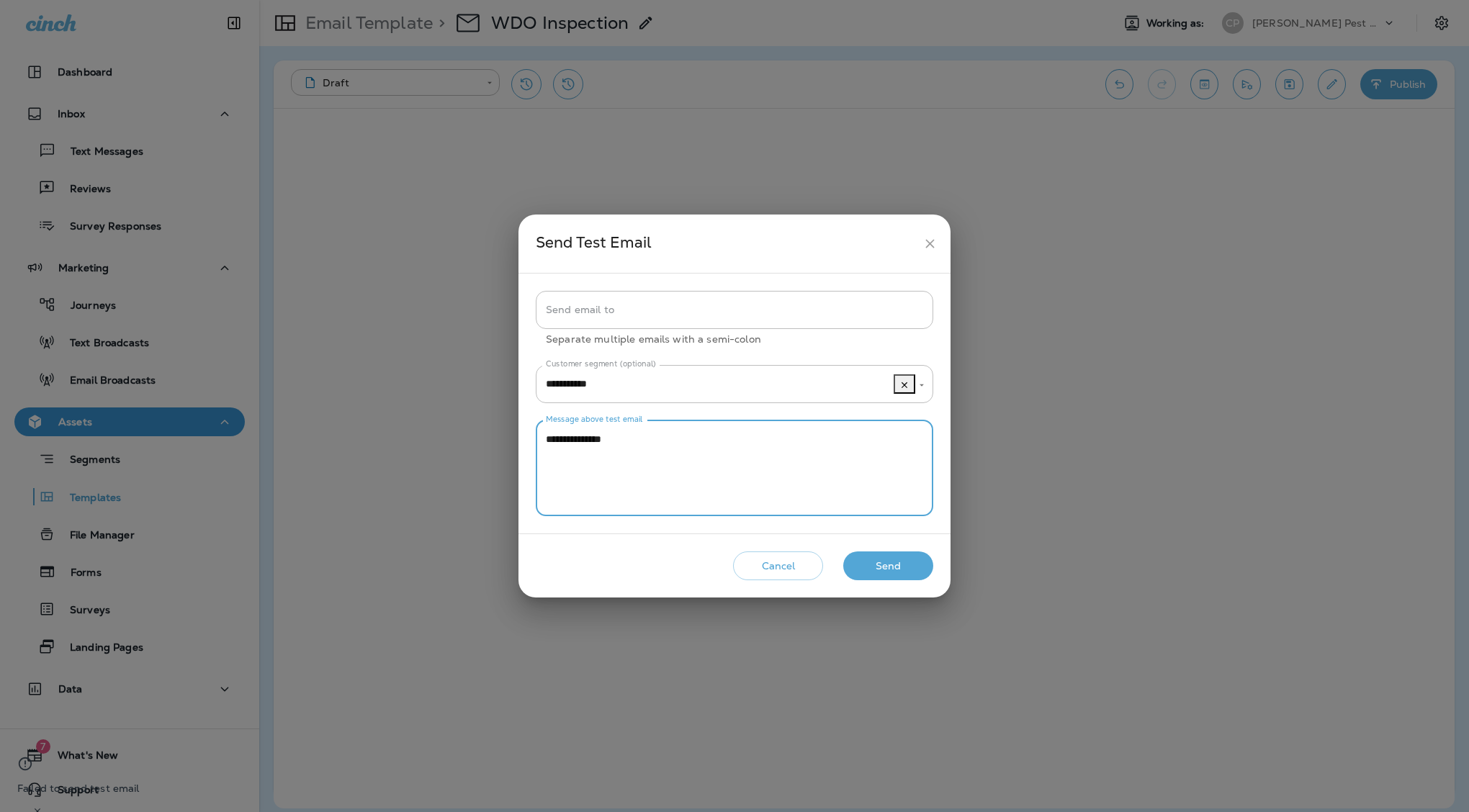
click at [794, 464] on textarea "**********" at bounding box center [734, 468] width 377 height 71
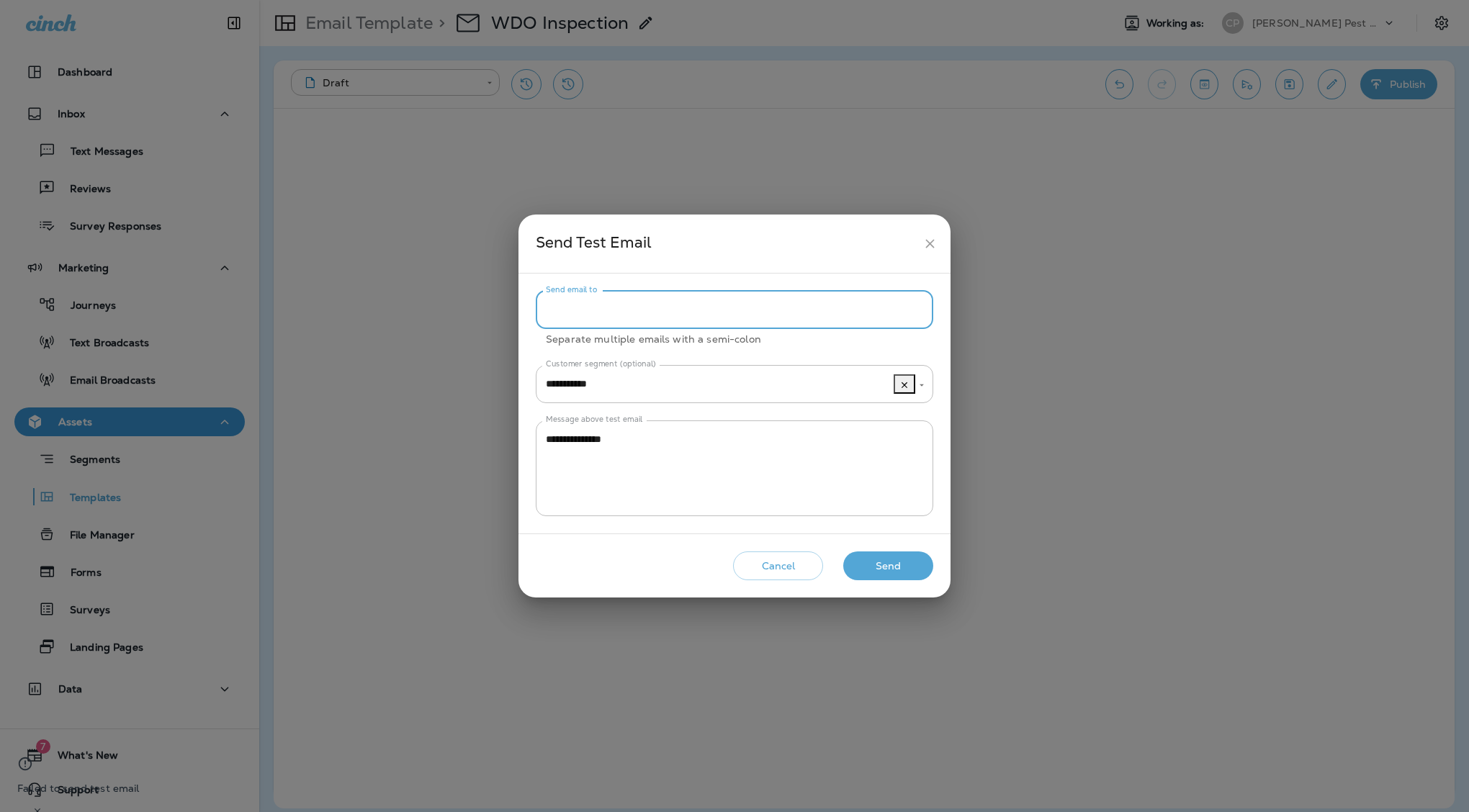
click at [685, 315] on input "Send email to" at bounding box center [734, 310] width 397 height 38
click at [865, 560] on button "Send" at bounding box center [888, 566] width 90 height 30
click at [680, 319] on input "Send email to" at bounding box center [734, 310] width 397 height 38
type input "*"
type input "**********"
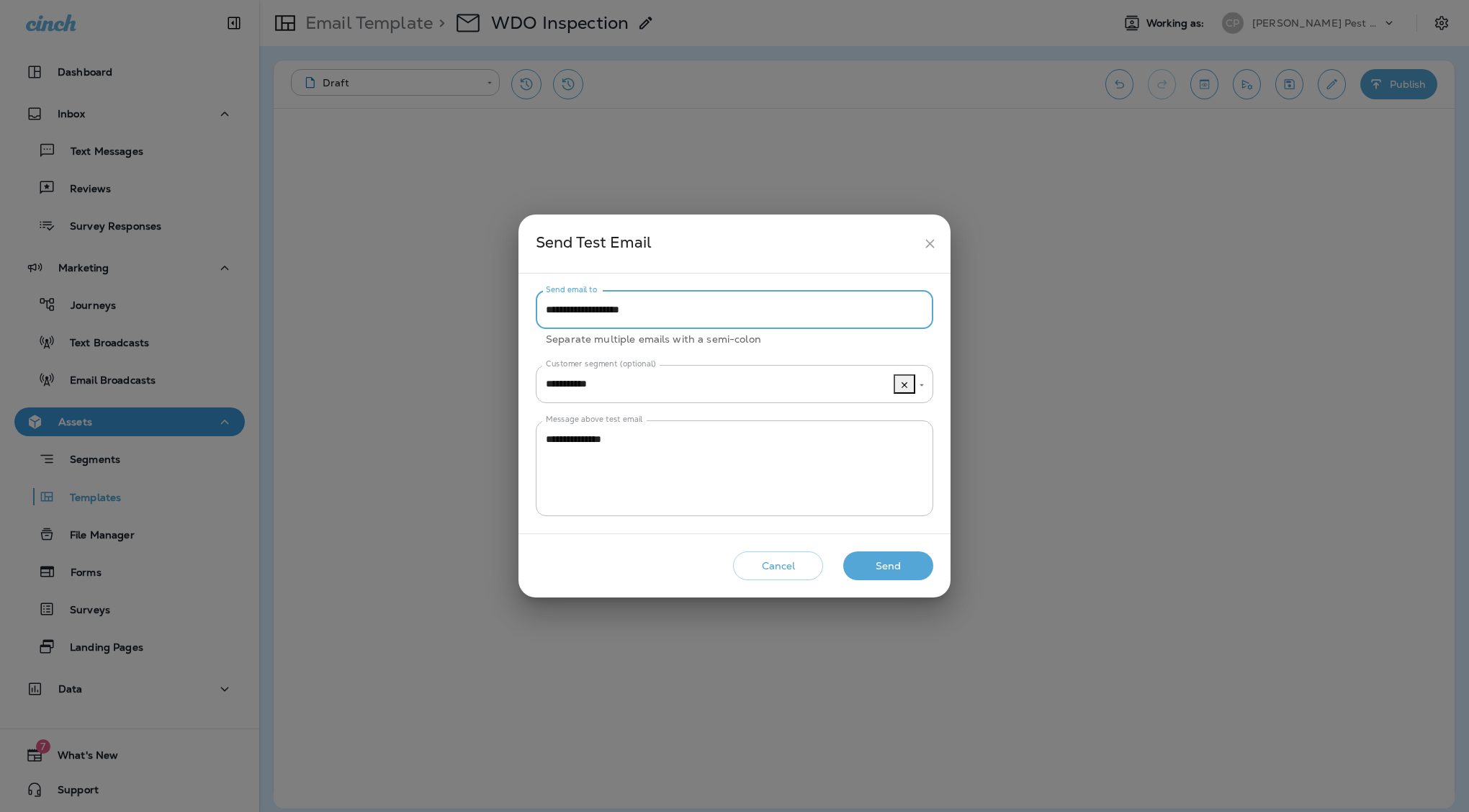
click at [875, 566] on button "Send" at bounding box center [888, 566] width 90 height 30
